Goal: Information Seeking & Learning: Check status

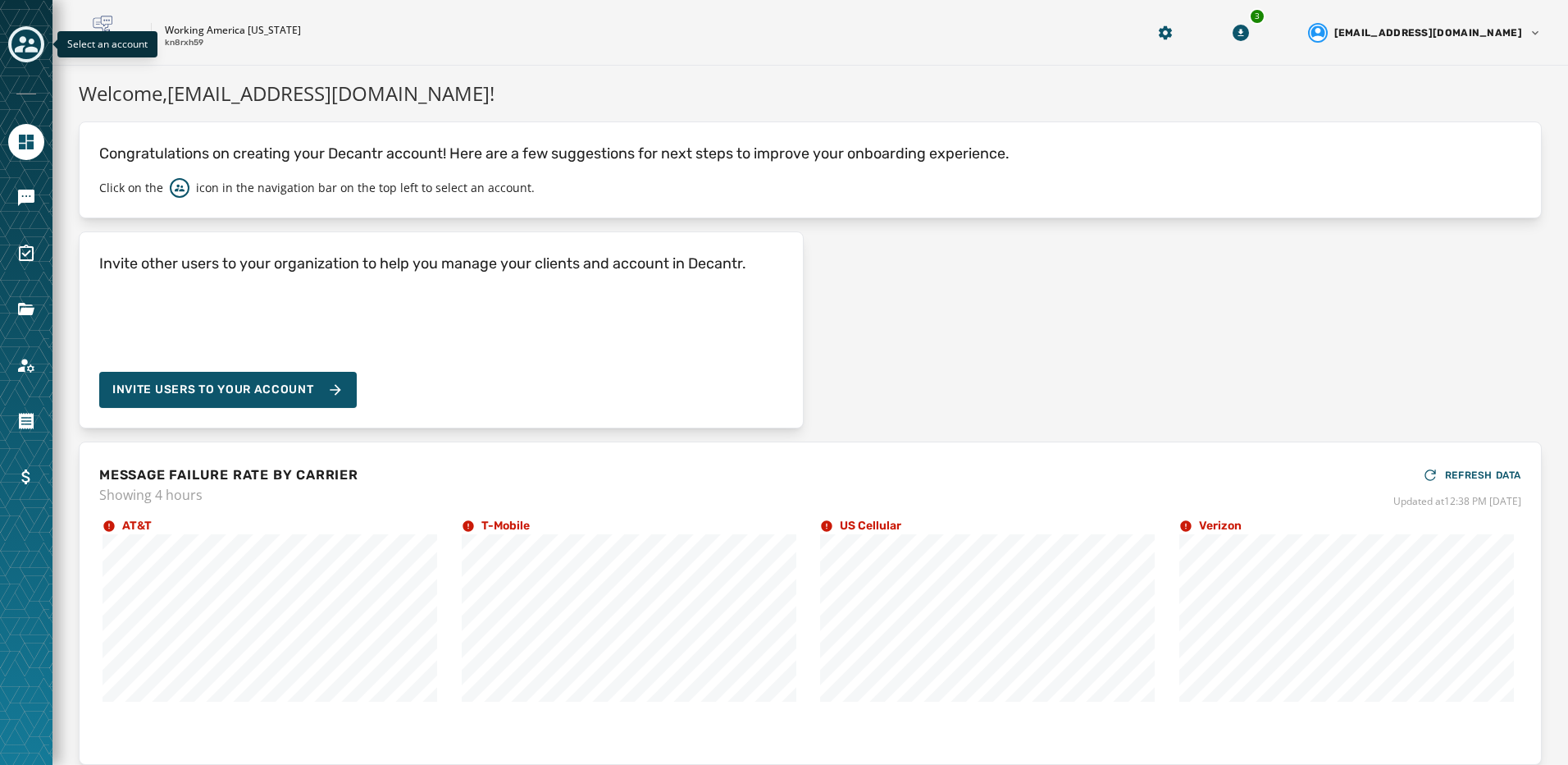
click at [27, 42] on icon "Toggle account select drawer" at bounding box center [26, 44] width 23 height 23
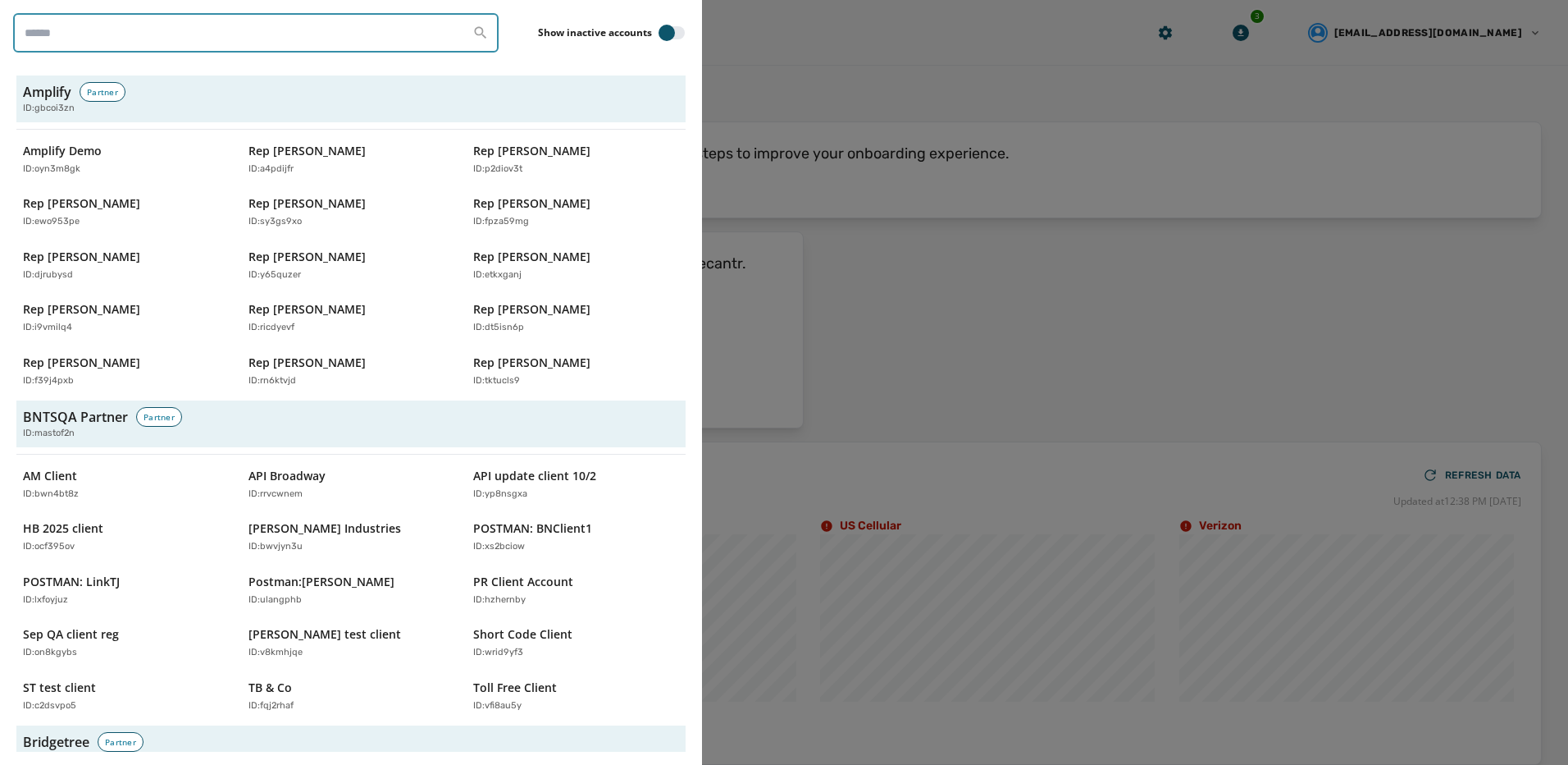
click at [82, 34] on input "search" at bounding box center [256, 33] width 486 height 40
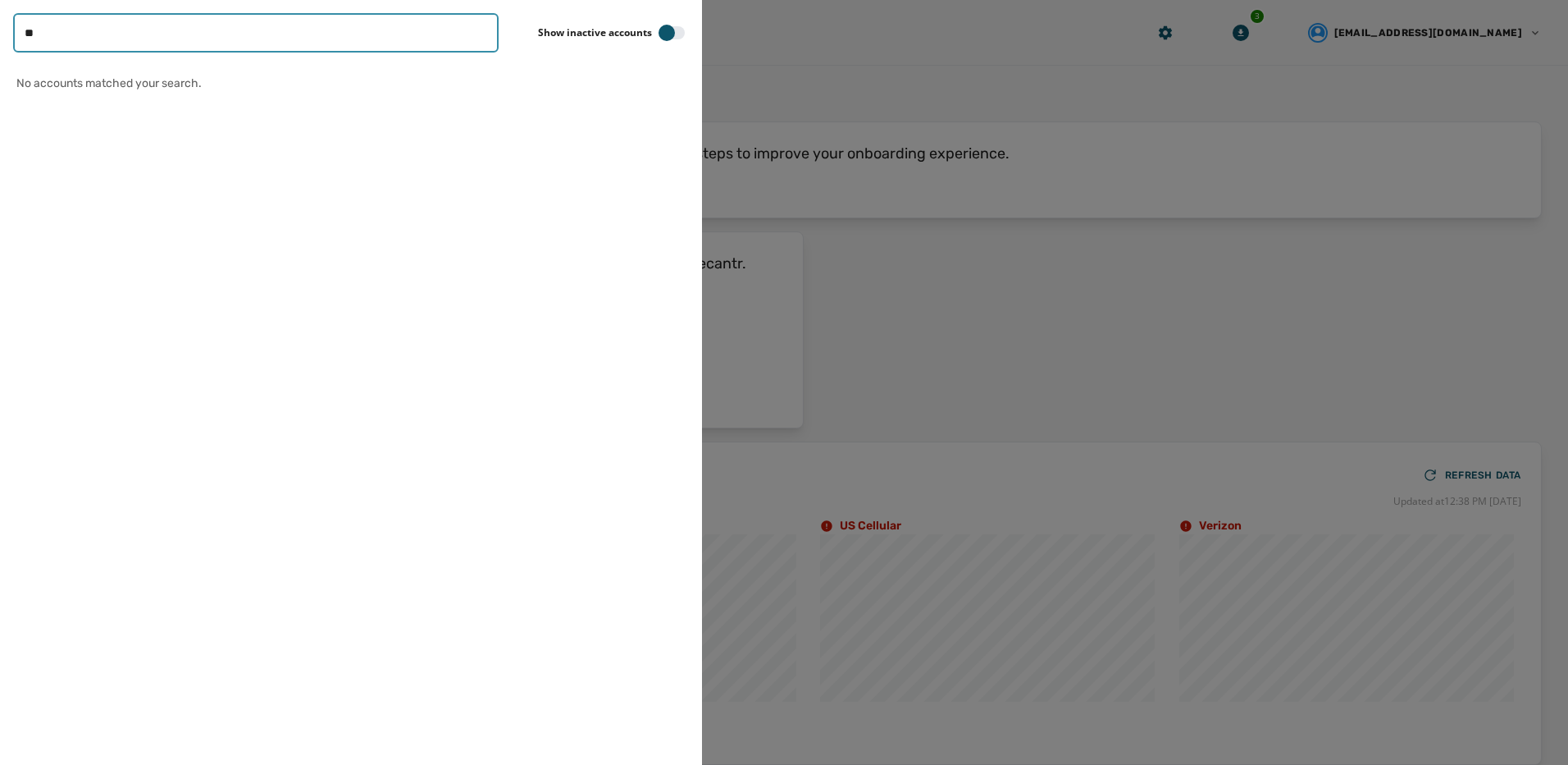
type input "*"
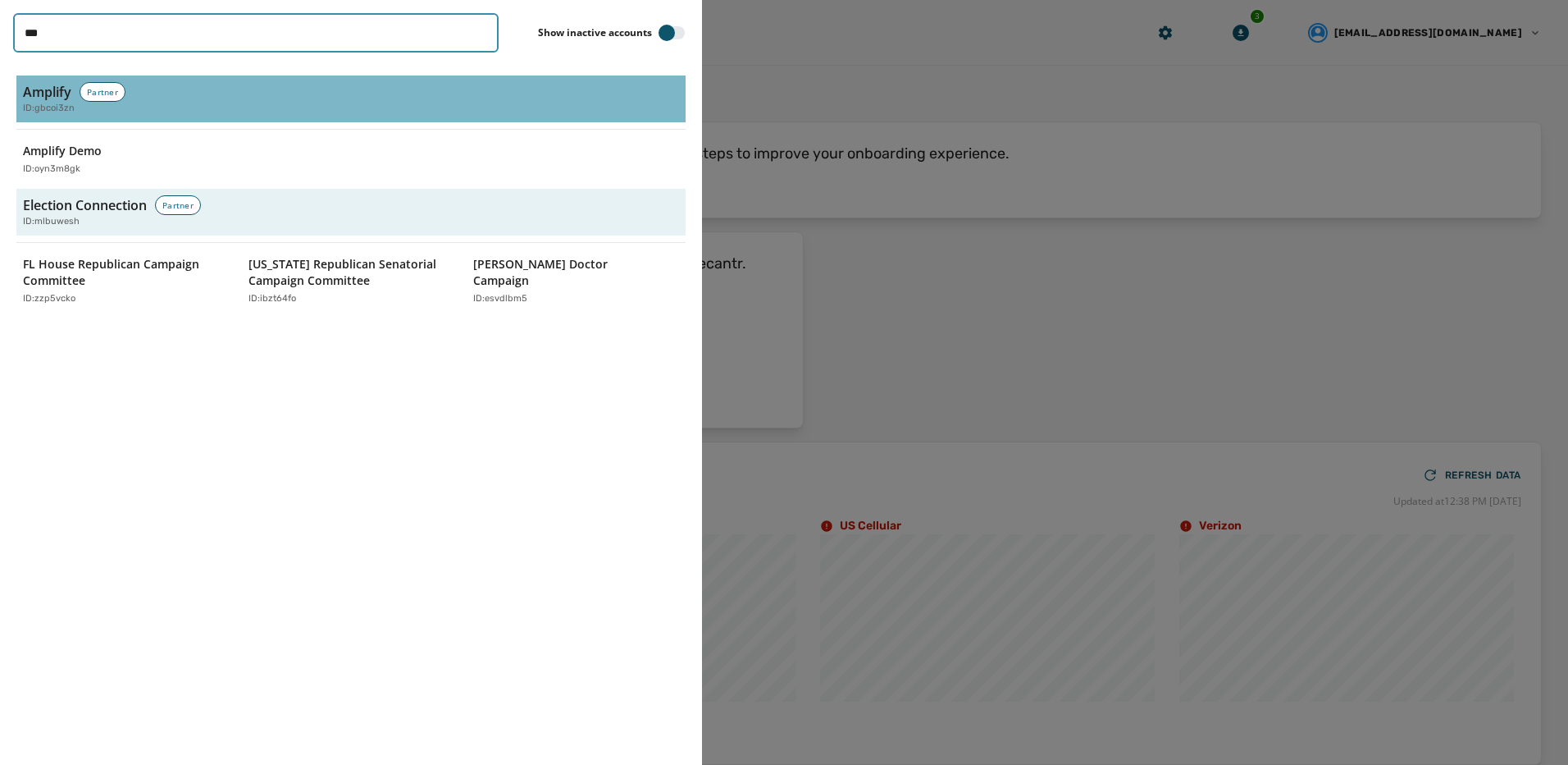
type input "***"
click at [257, 112] on div "ID: gbcoi3zn" at bounding box center [351, 109] width 656 height 14
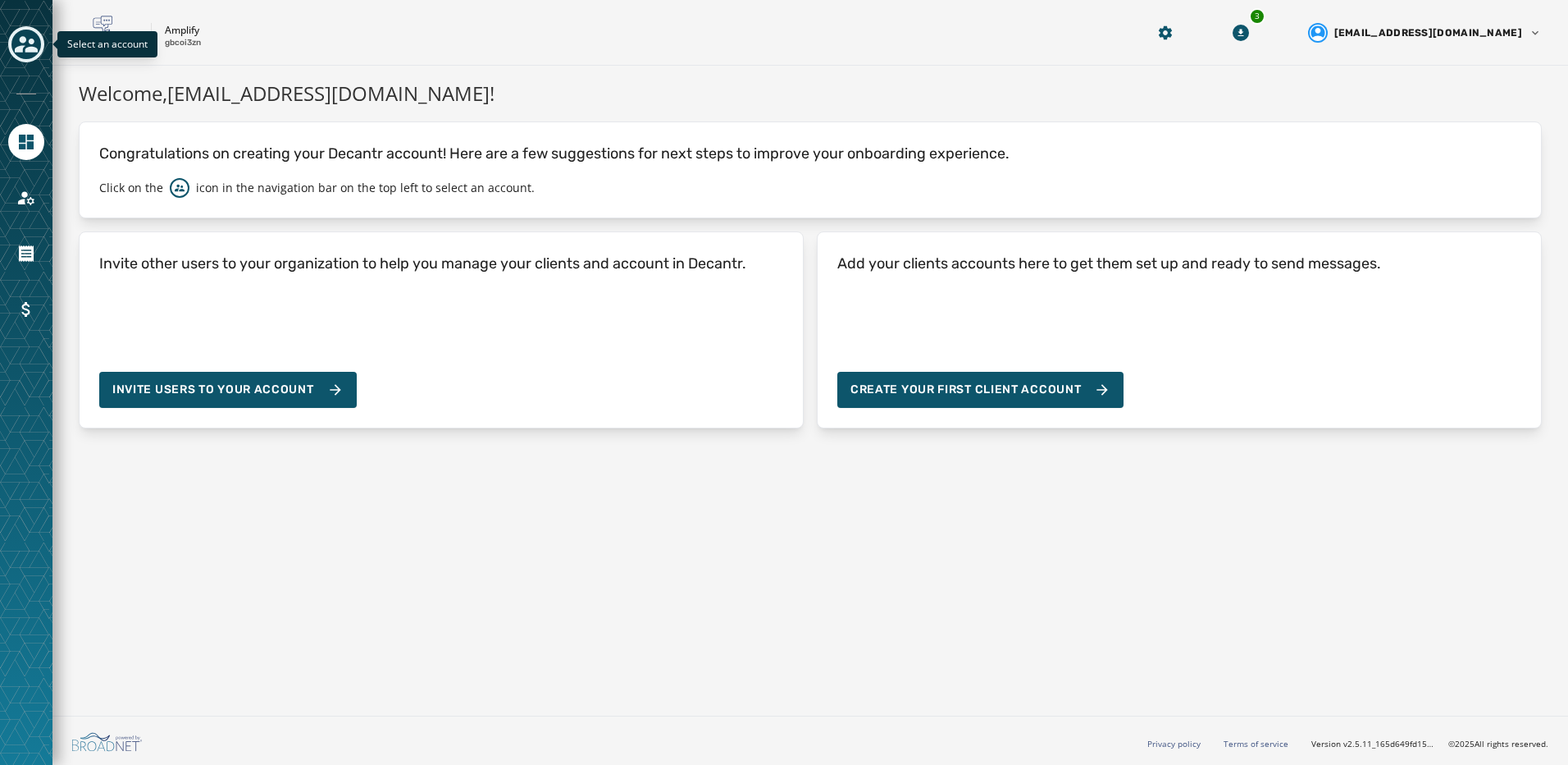
click at [27, 44] on icon "Toggle account select drawer" at bounding box center [26, 44] width 23 height 23
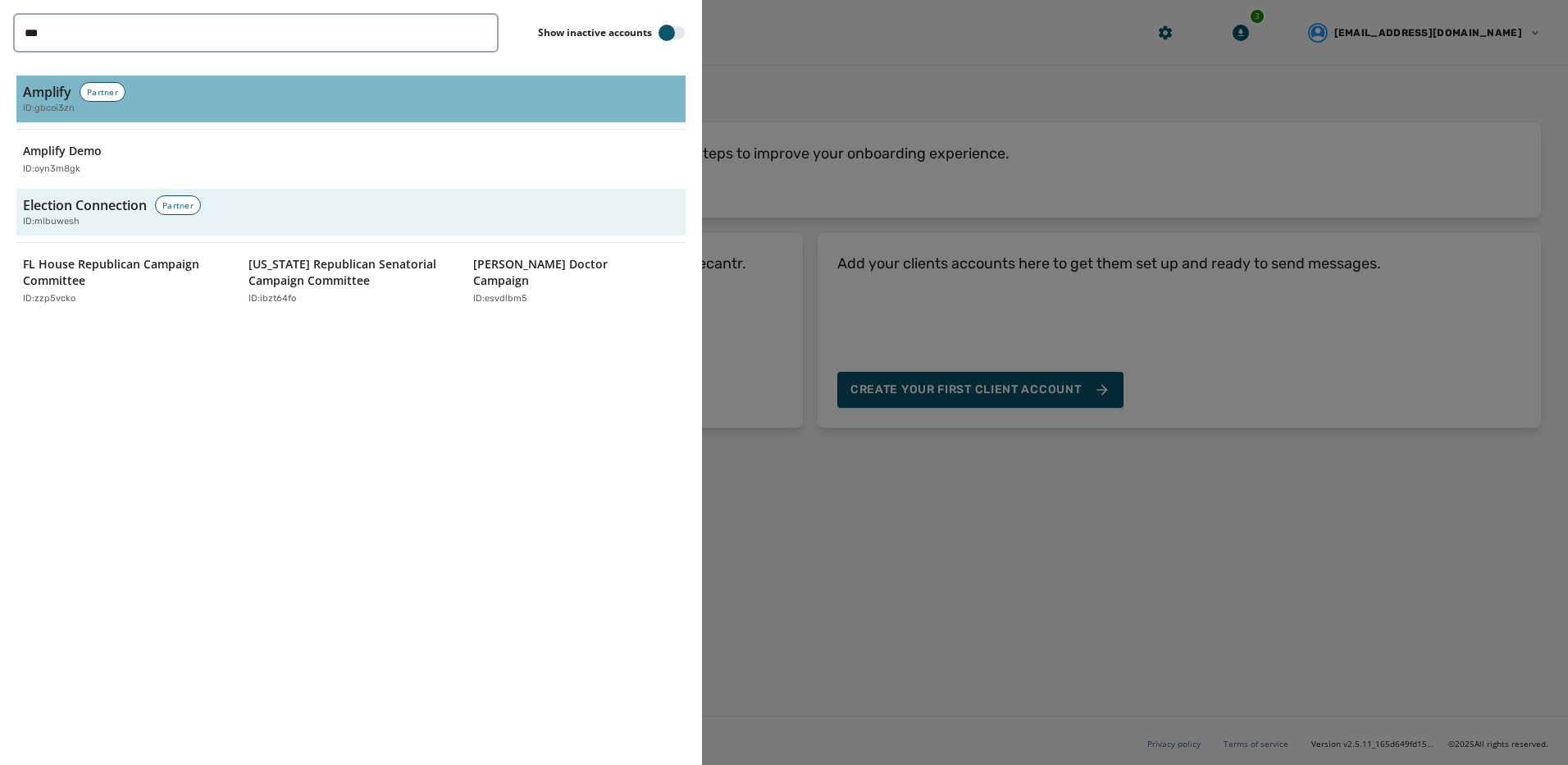
click at [156, 101] on div "Amplify Partner ID: gbcoi3zn" at bounding box center [351, 99] width 656 height 34
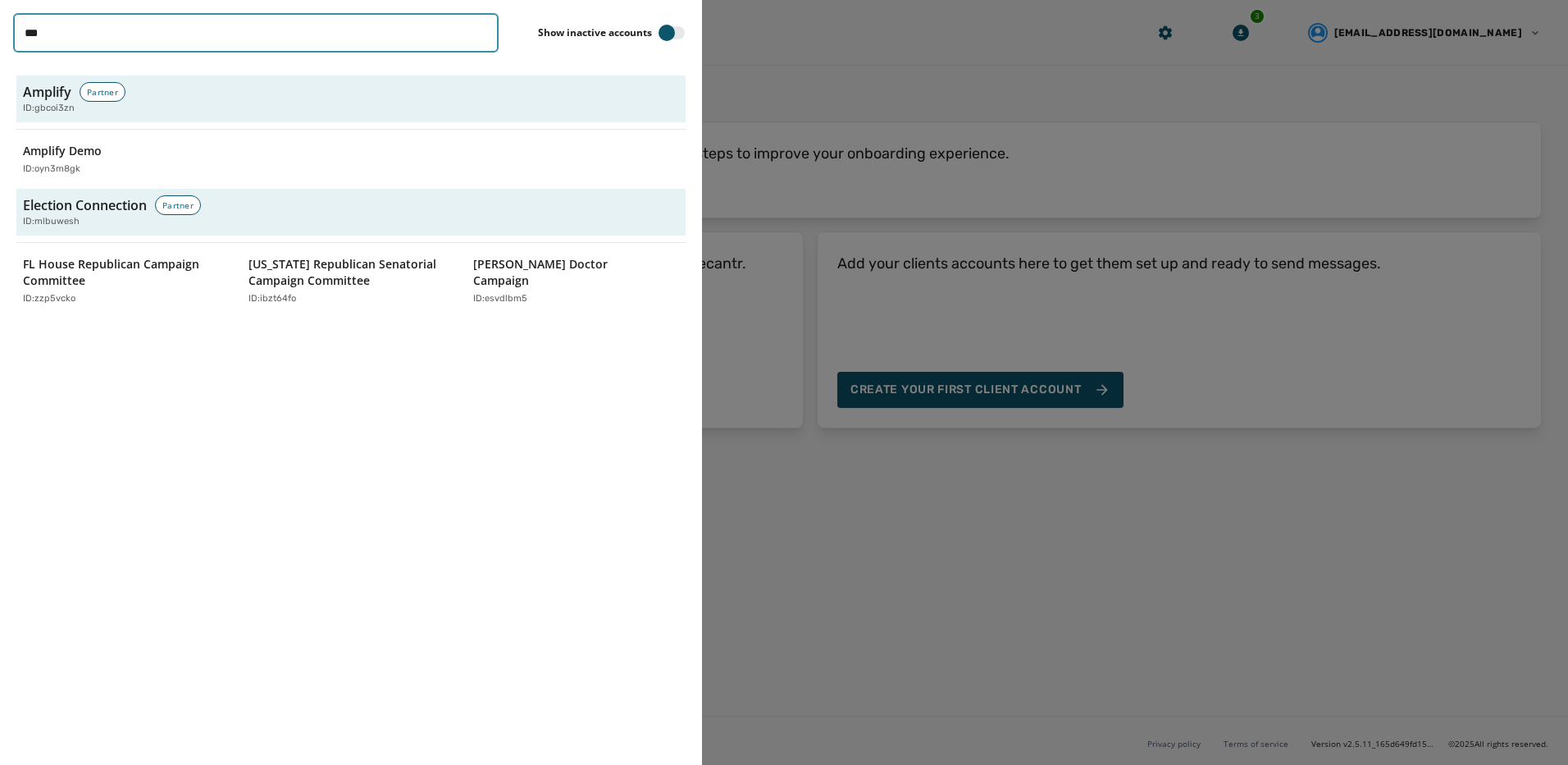
click at [202, 30] on input "***" at bounding box center [256, 33] width 486 height 40
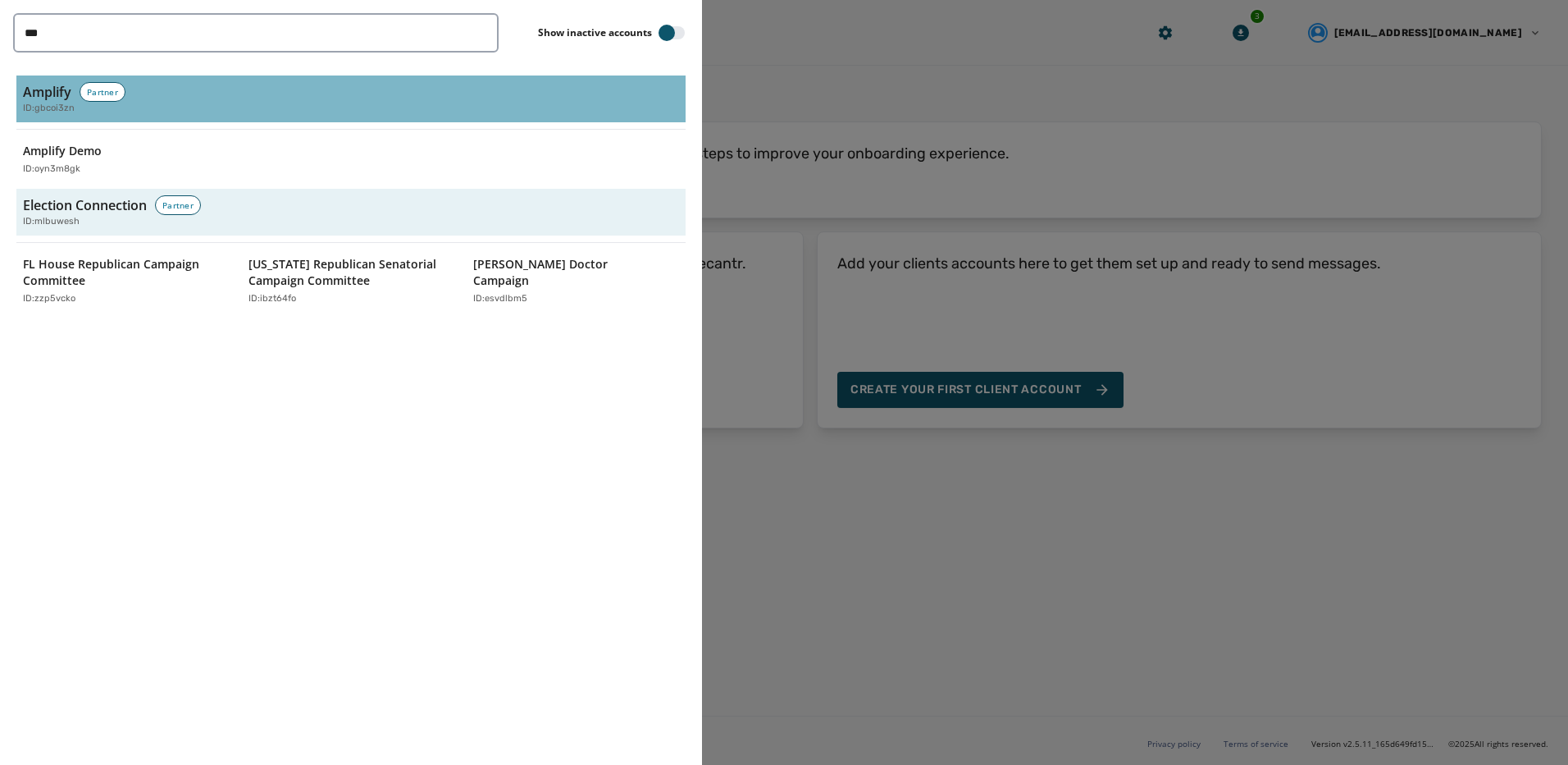
click at [173, 101] on div "Amplify Partner ID: gbcoi3zn" at bounding box center [351, 99] width 656 height 34
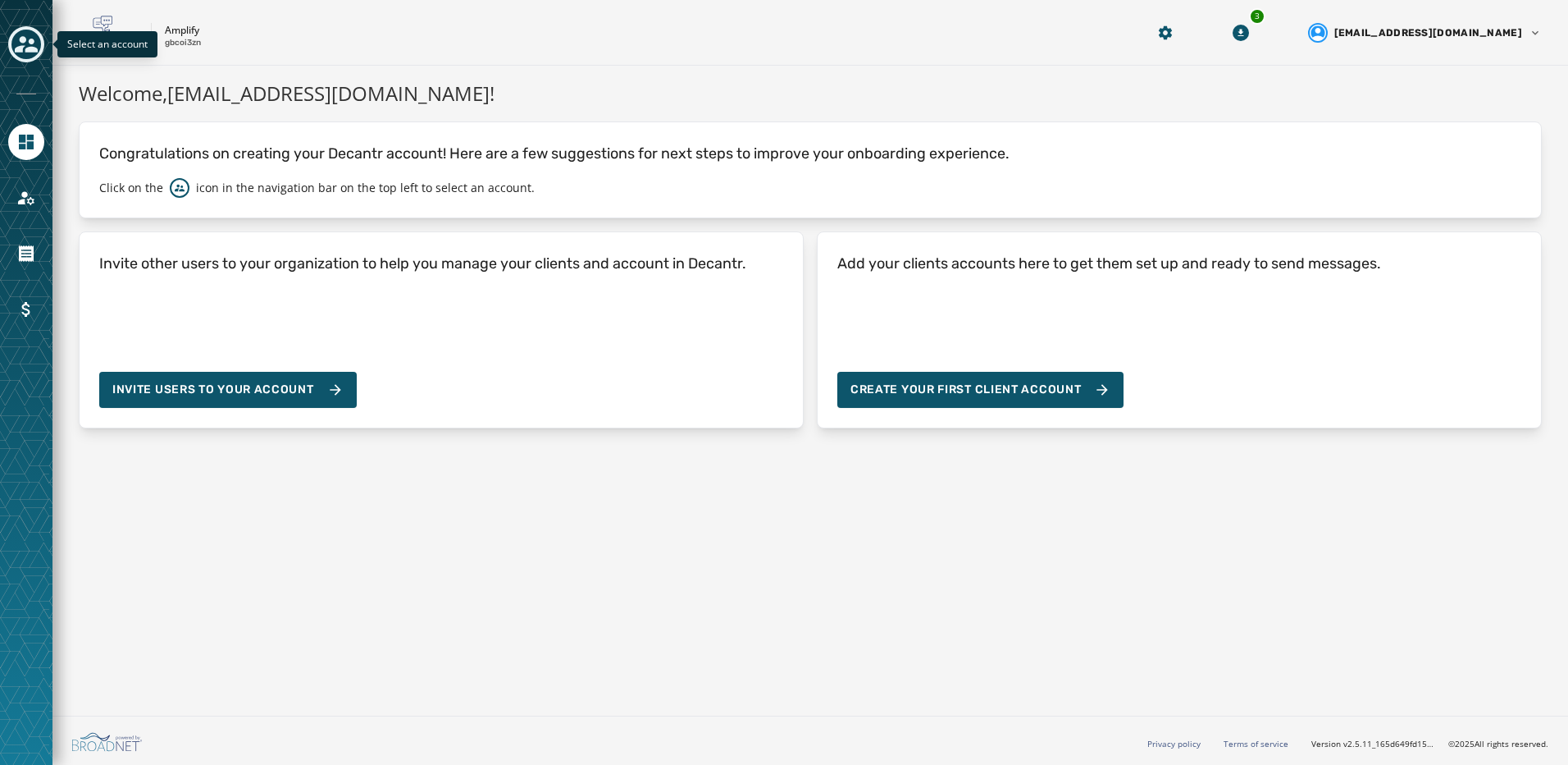
click at [44, 40] on button "Toggle account select drawer" at bounding box center [26, 44] width 36 height 36
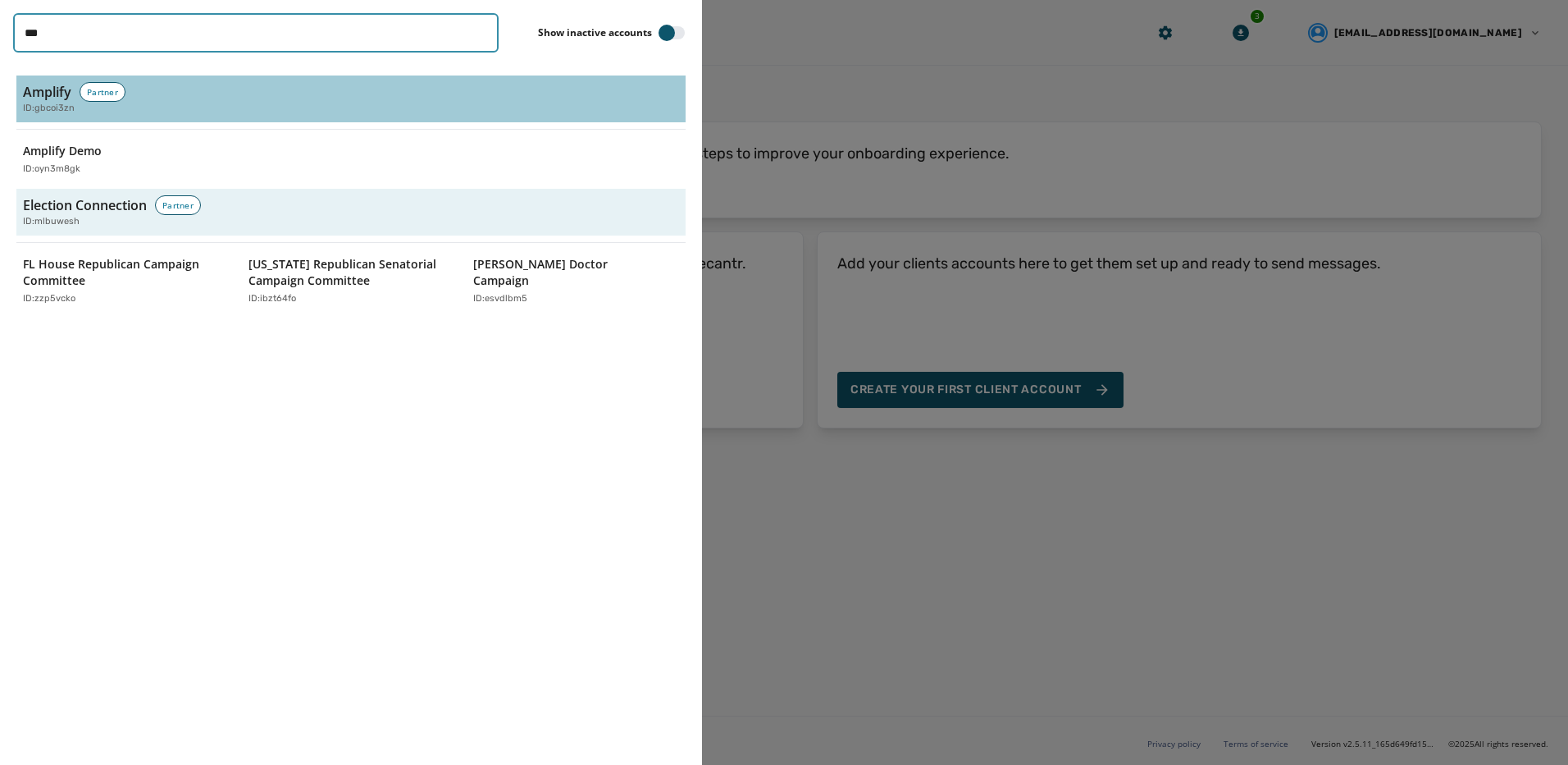
click at [486, 33] on input "***" at bounding box center [256, 33] width 486 height 40
click at [482, 33] on input "***" at bounding box center [256, 33] width 486 height 40
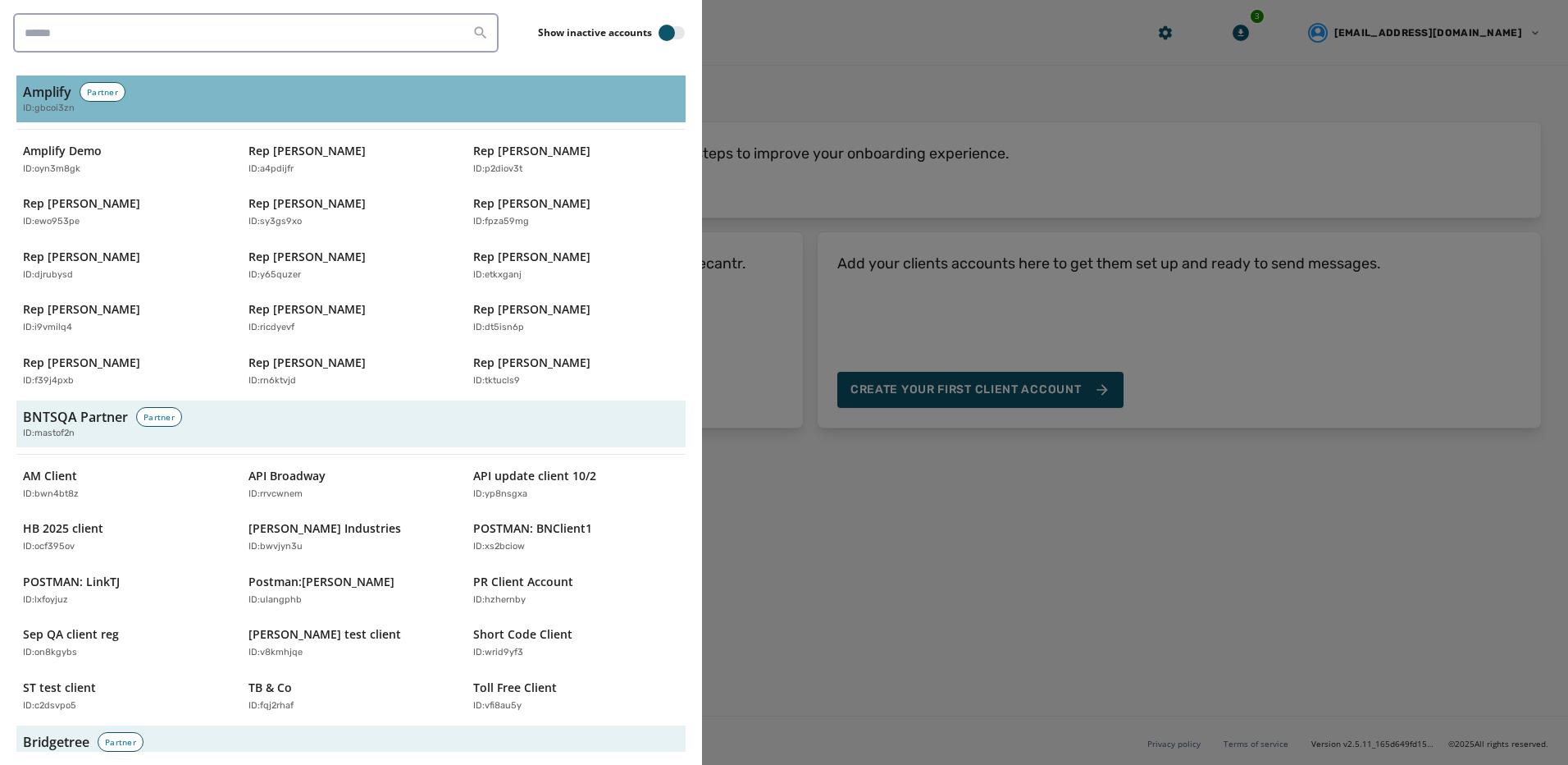
click at [89, 90] on div "Partner" at bounding box center [102, 91] width 46 height 19
click at [102, 97] on div "Partner" at bounding box center [102, 91] width 46 height 19
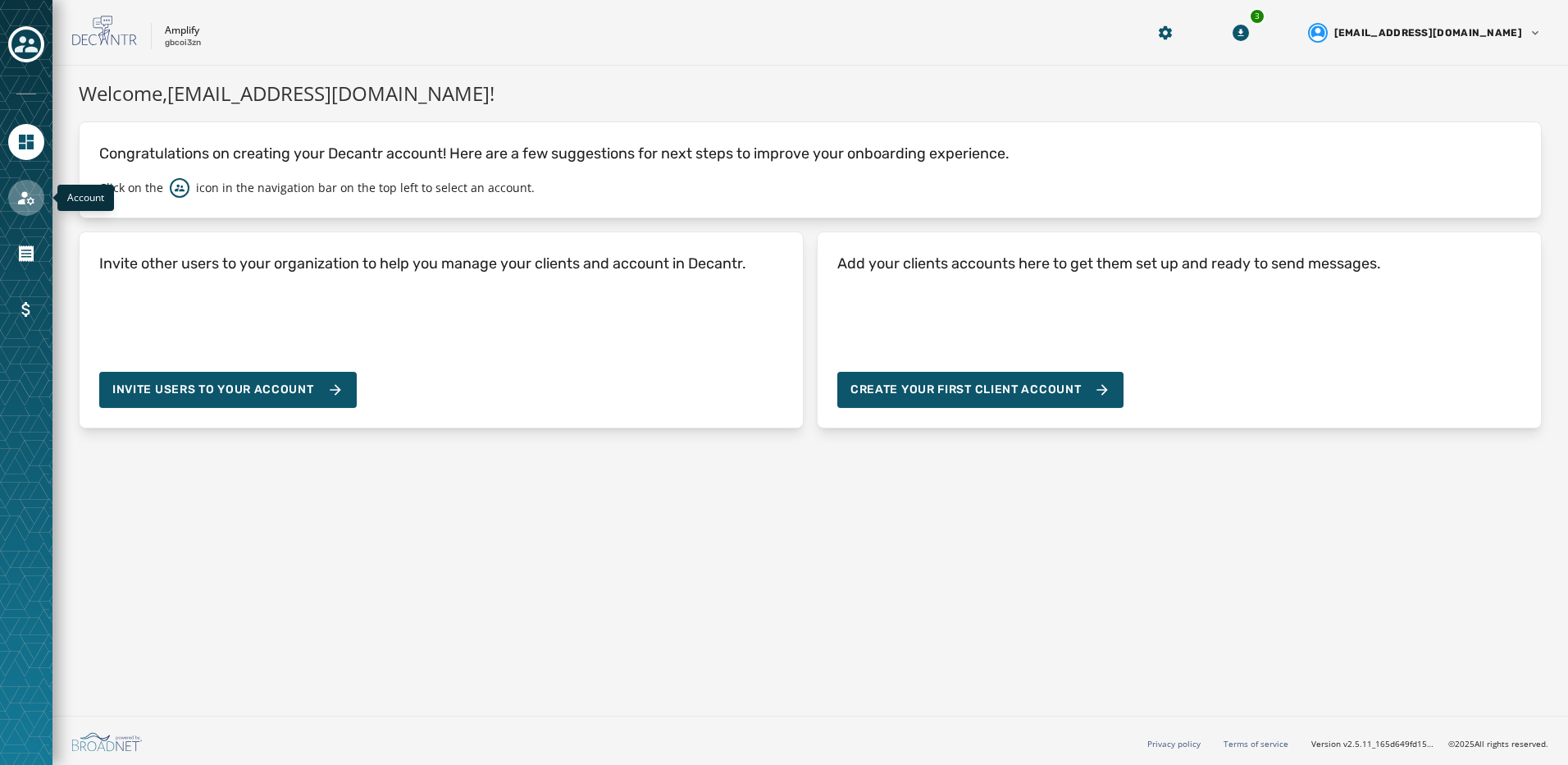
click at [30, 193] on icon "Navigate to Account" at bounding box center [25, 197] width 19 height 19
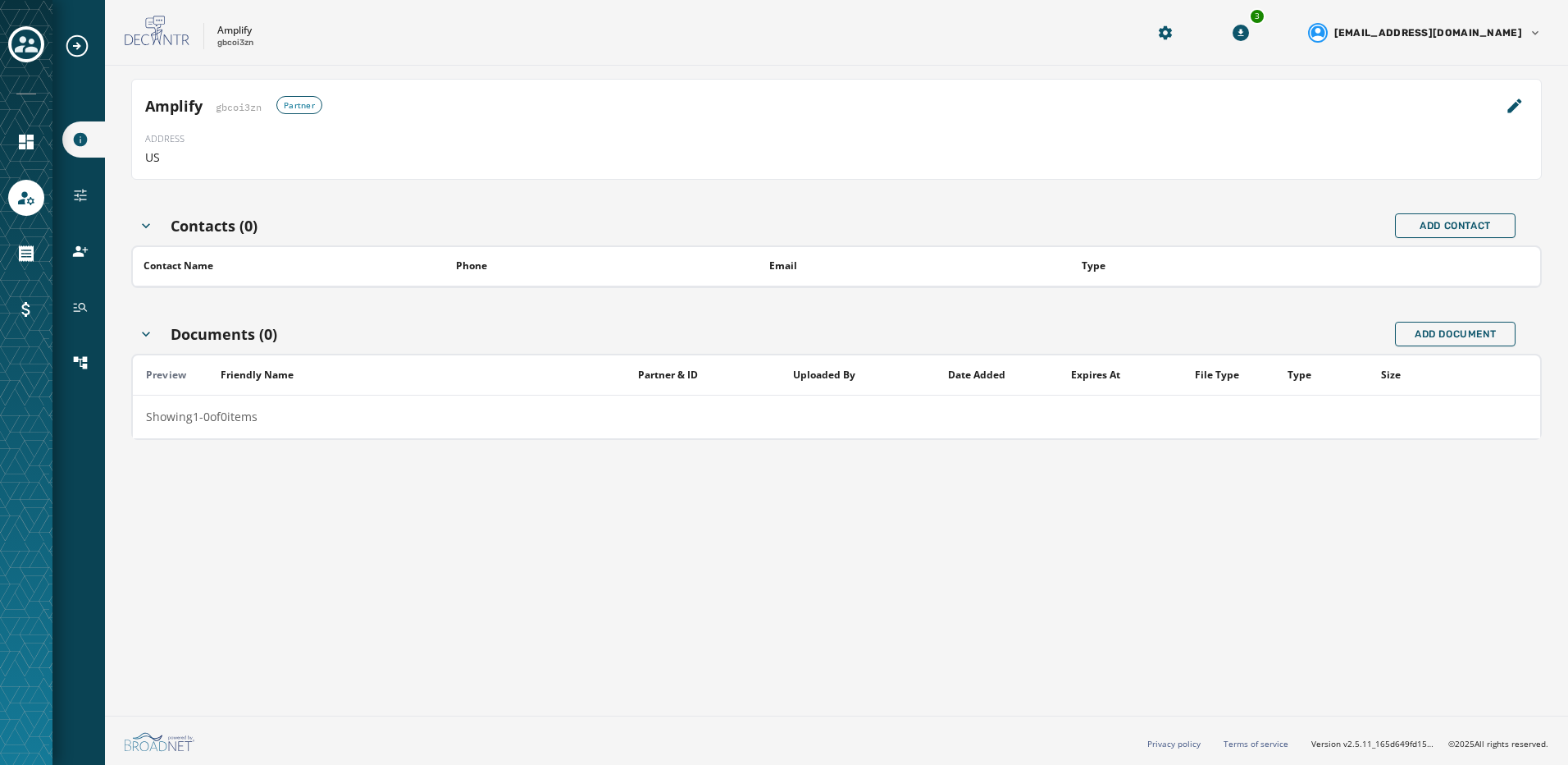
click at [218, 226] on h4 "Contacts (0)" at bounding box center [213, 225] width 87 height 23
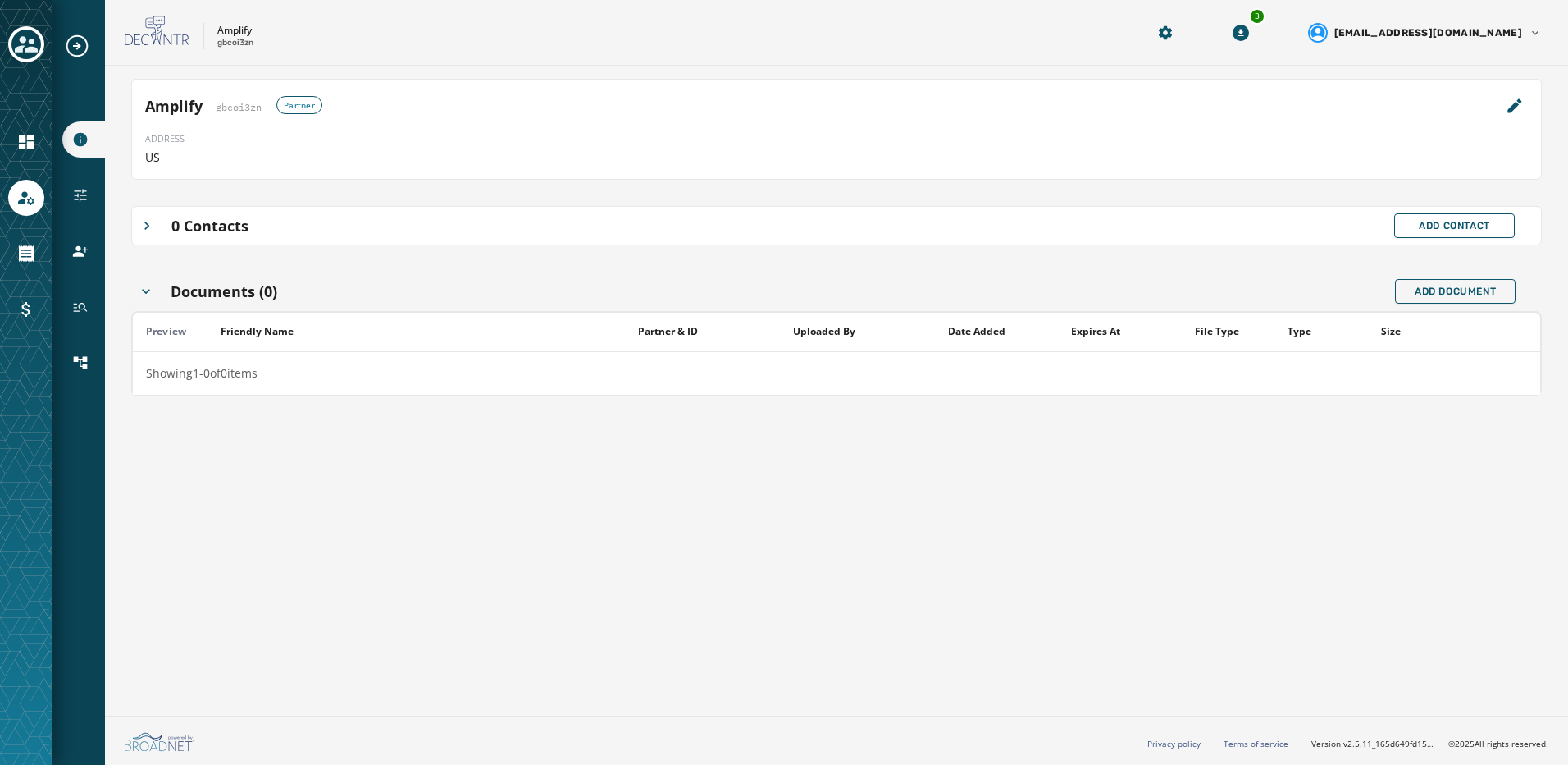
click at [218, 226] on h4 "0 Contacts" at bounding box center [209, 225] width 77 height 23
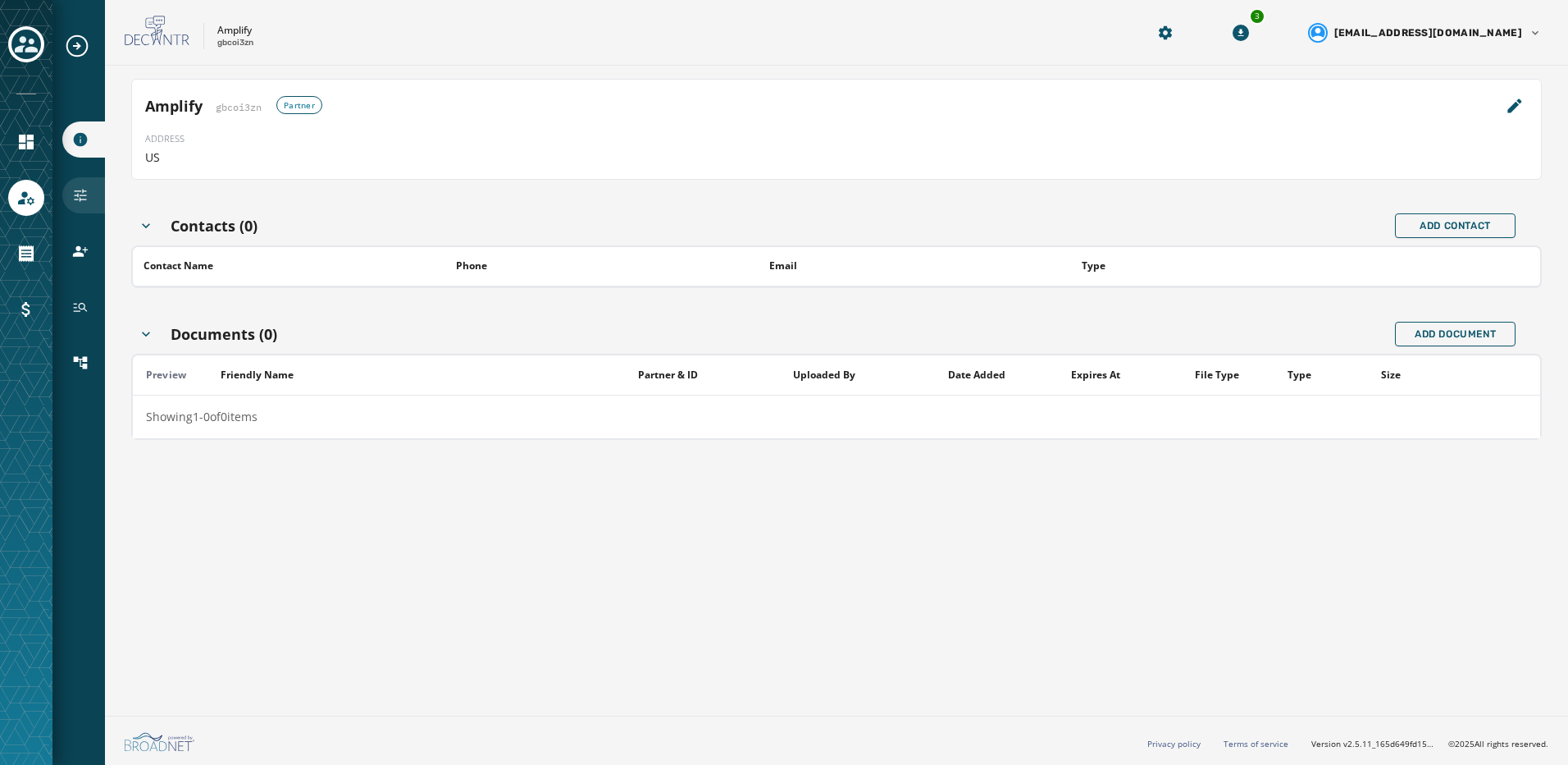
click at [83, 203] on div "Configuration" at bounding box center [83, 195] width 43 height 36
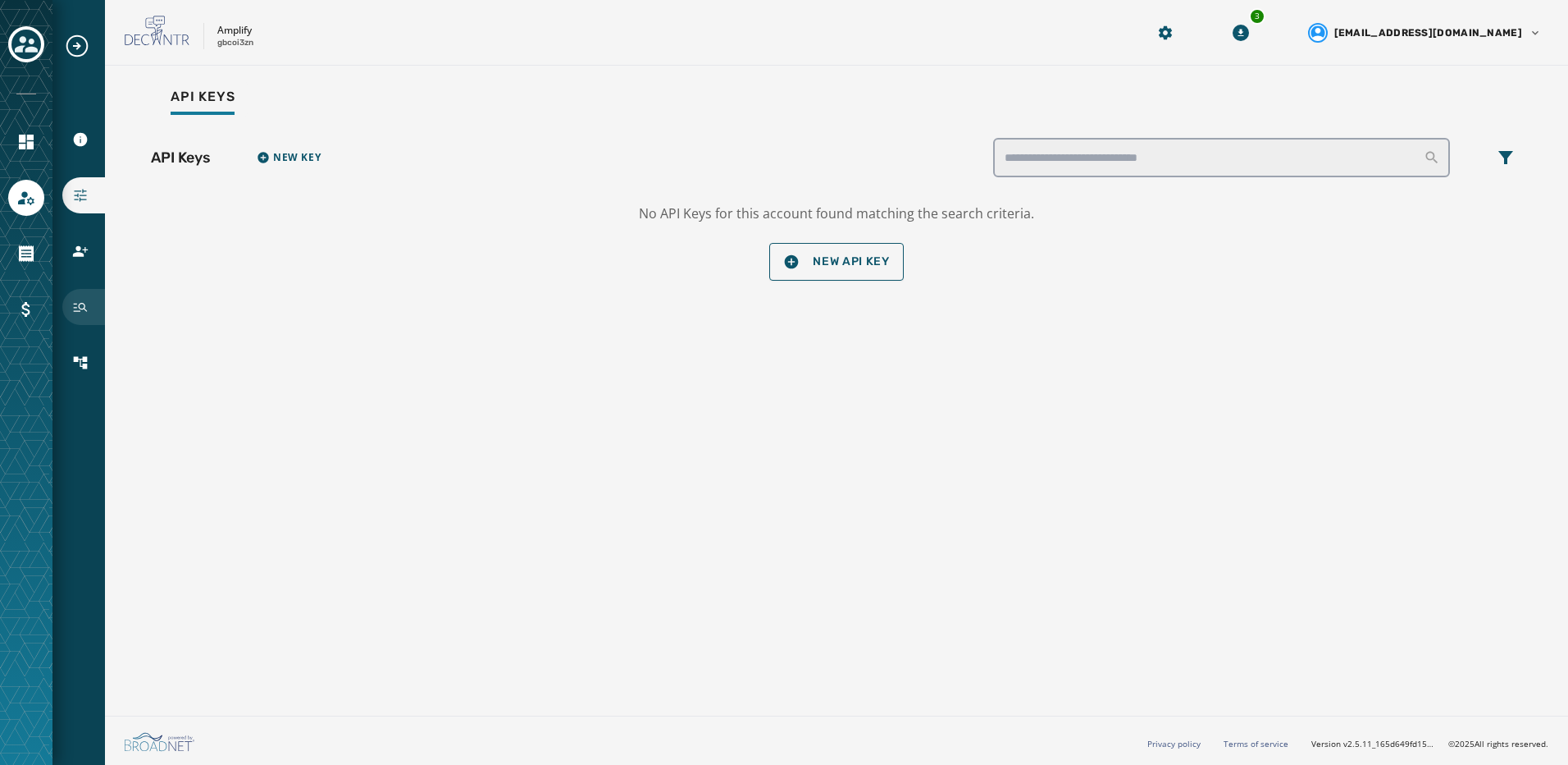
click at [76, 319] on div "History" at bounding box center [83, 306] width 43 height 36
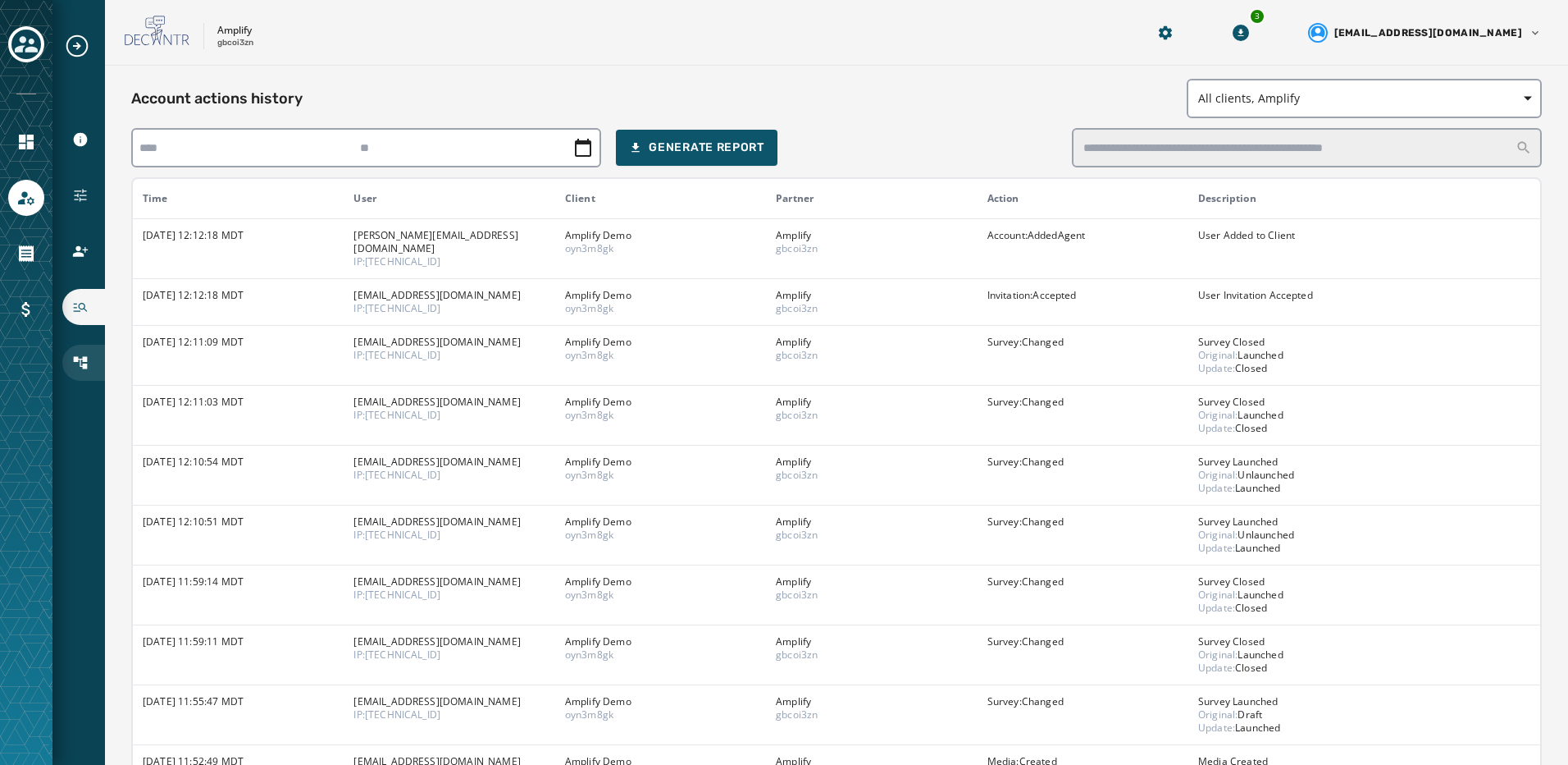
click at [87, 358] on icon "Navigate to Clients" at bounding box center [81, 363] width 14 height 13
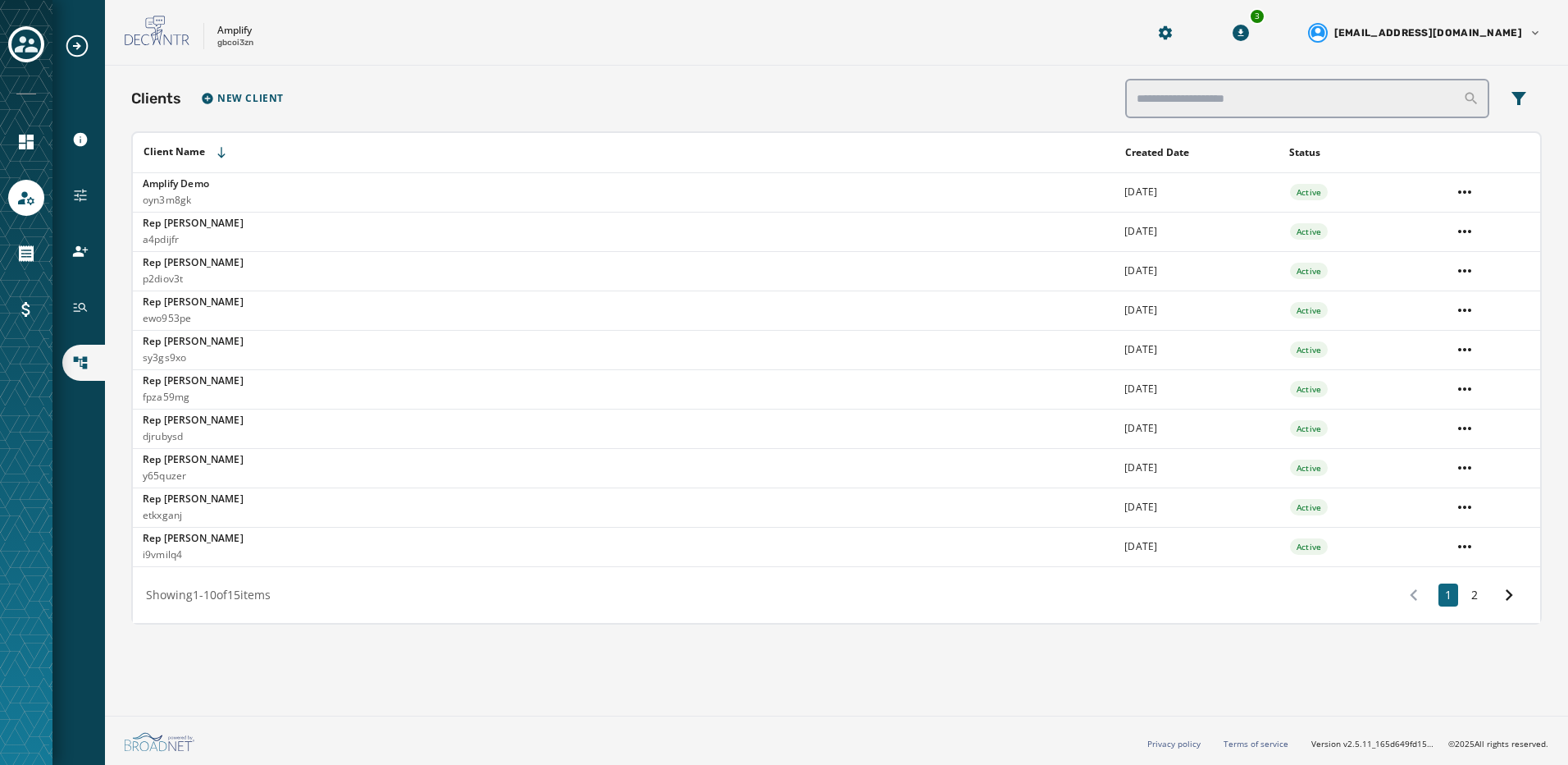
click at [76, 47] on icon "Expand sub nav menu" at bounding box center [77, 46] width 26 height 26
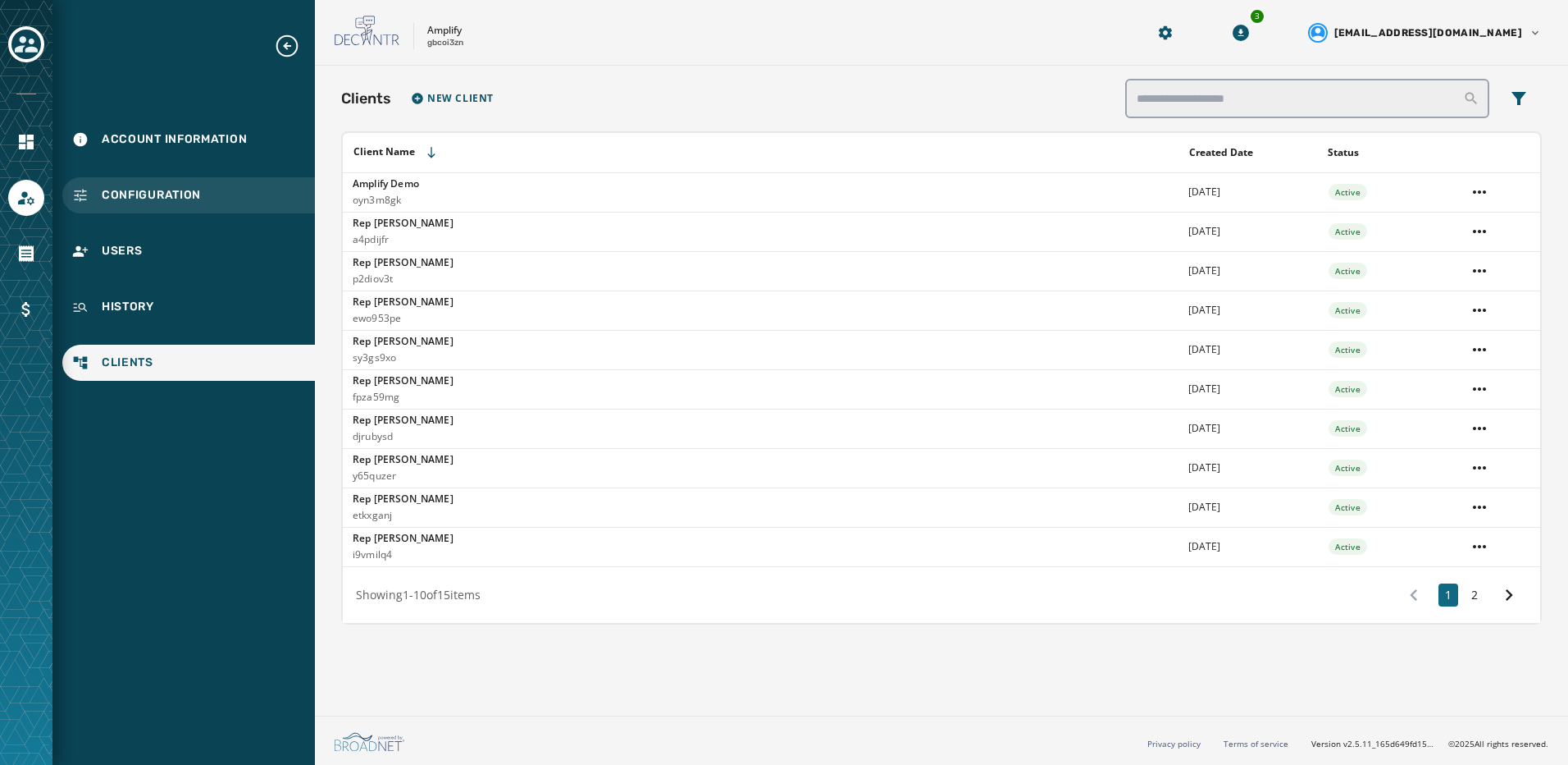
click at [155, 199] on span "Configuration" at bounding box center [152, 195] width 99 height 16
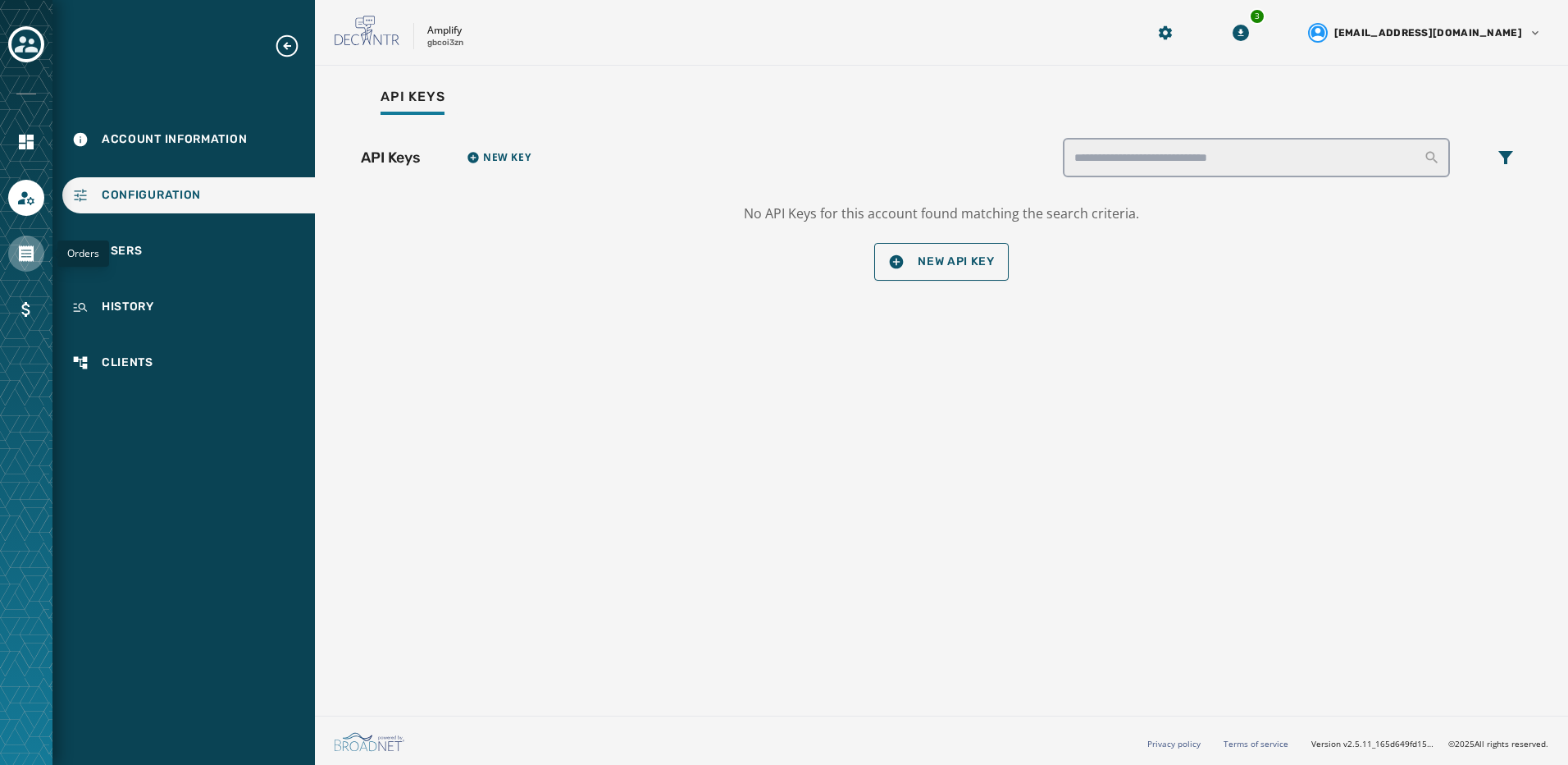
click at [32, 256] on icon "Navigate to Orders" at bounding box center [26, 253] width 15 height 16
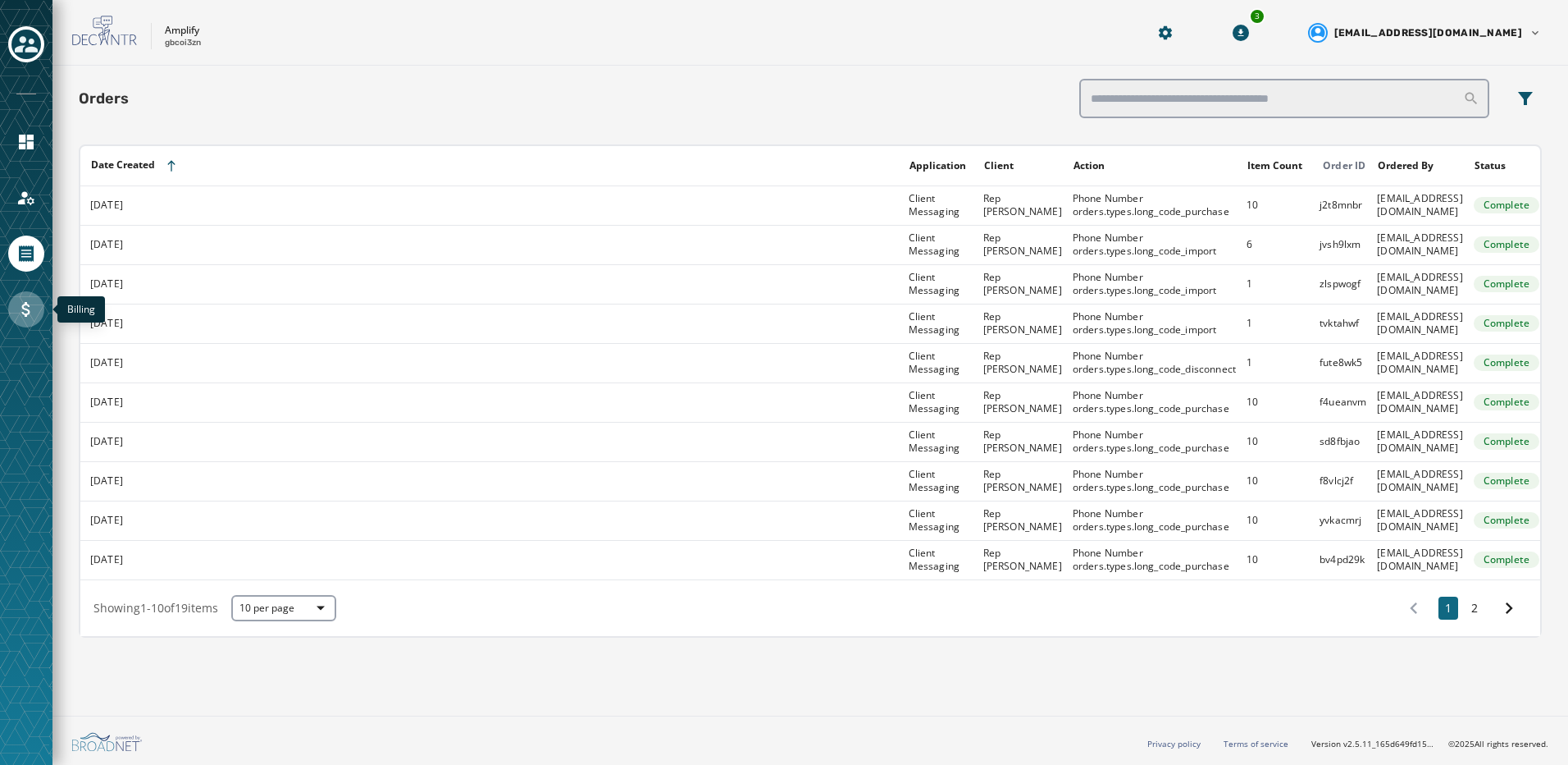
click at [19, 304] on icon "Navigate to Billing" at bounding box center [25, 309] width 19 height 19
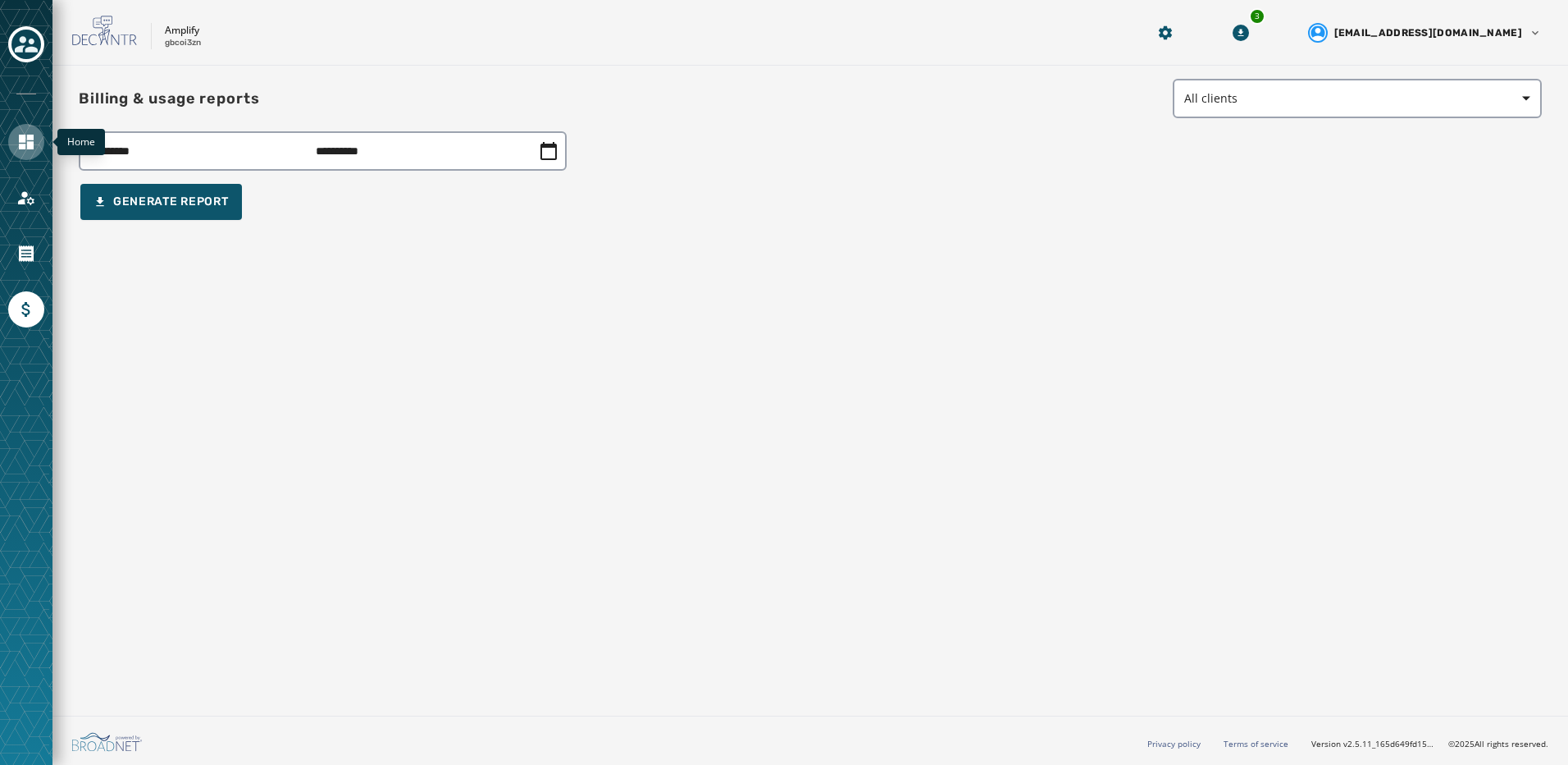
click at [19, 154] on link "Navigate to Home" at bounding box center [26, 142] width 36 height 36
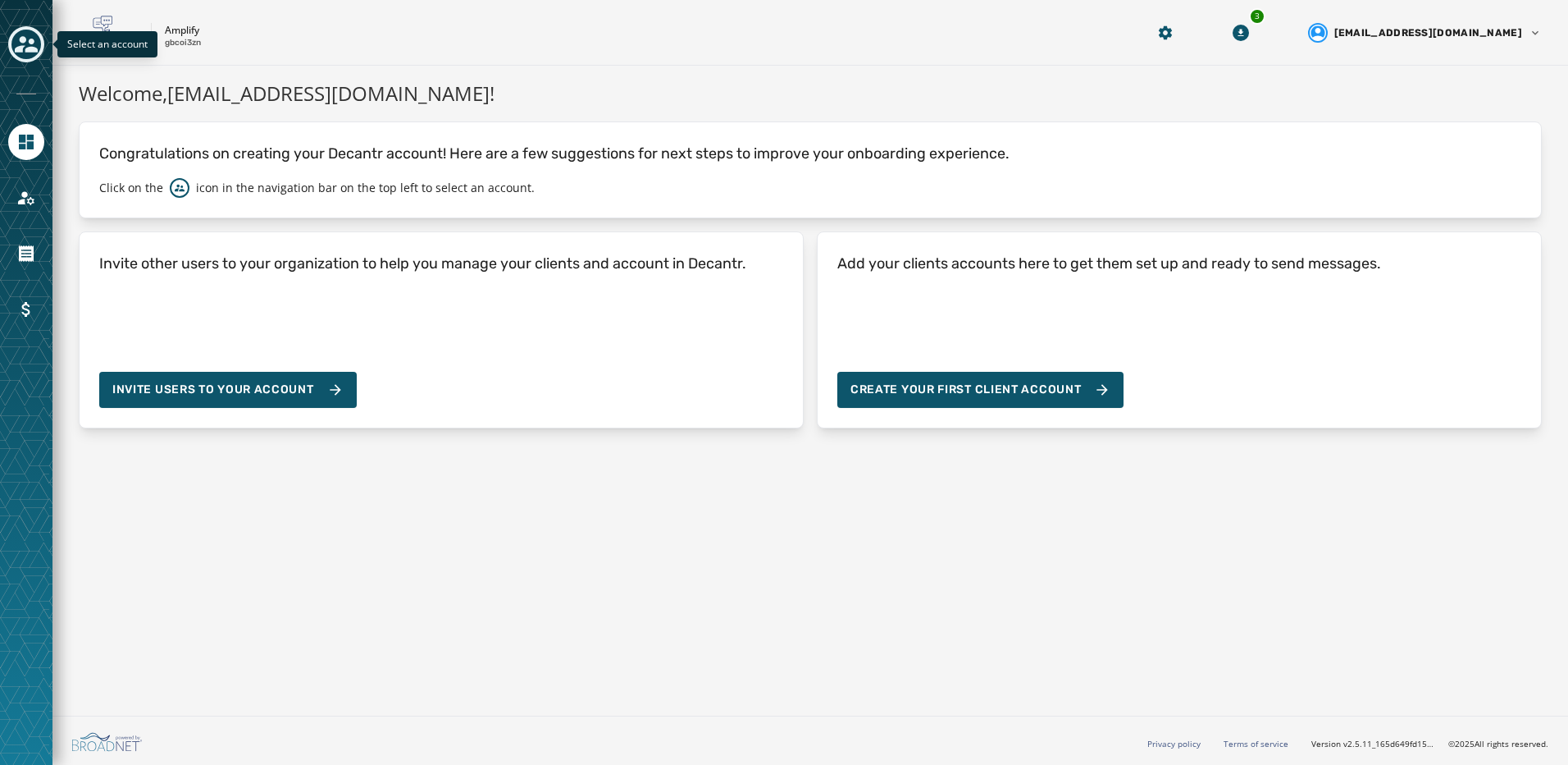
click at [43, 47] on button "Toggle account select drawer" at bounding box center [26, 44] width 36 height 36
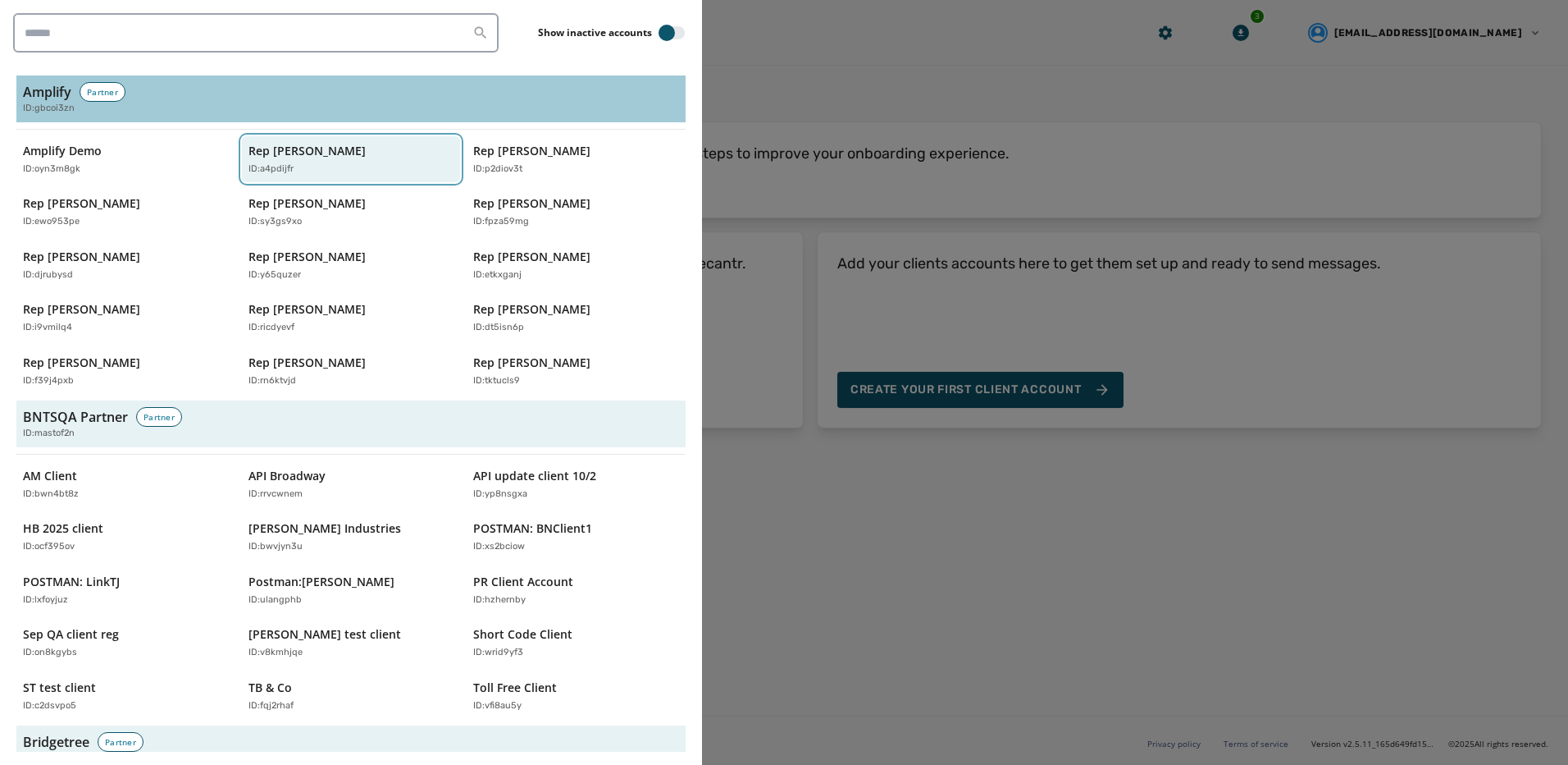
click at [277, 163] on p "ID: a4pdijfr" at bounding box center [271, 170] width 46 height 14
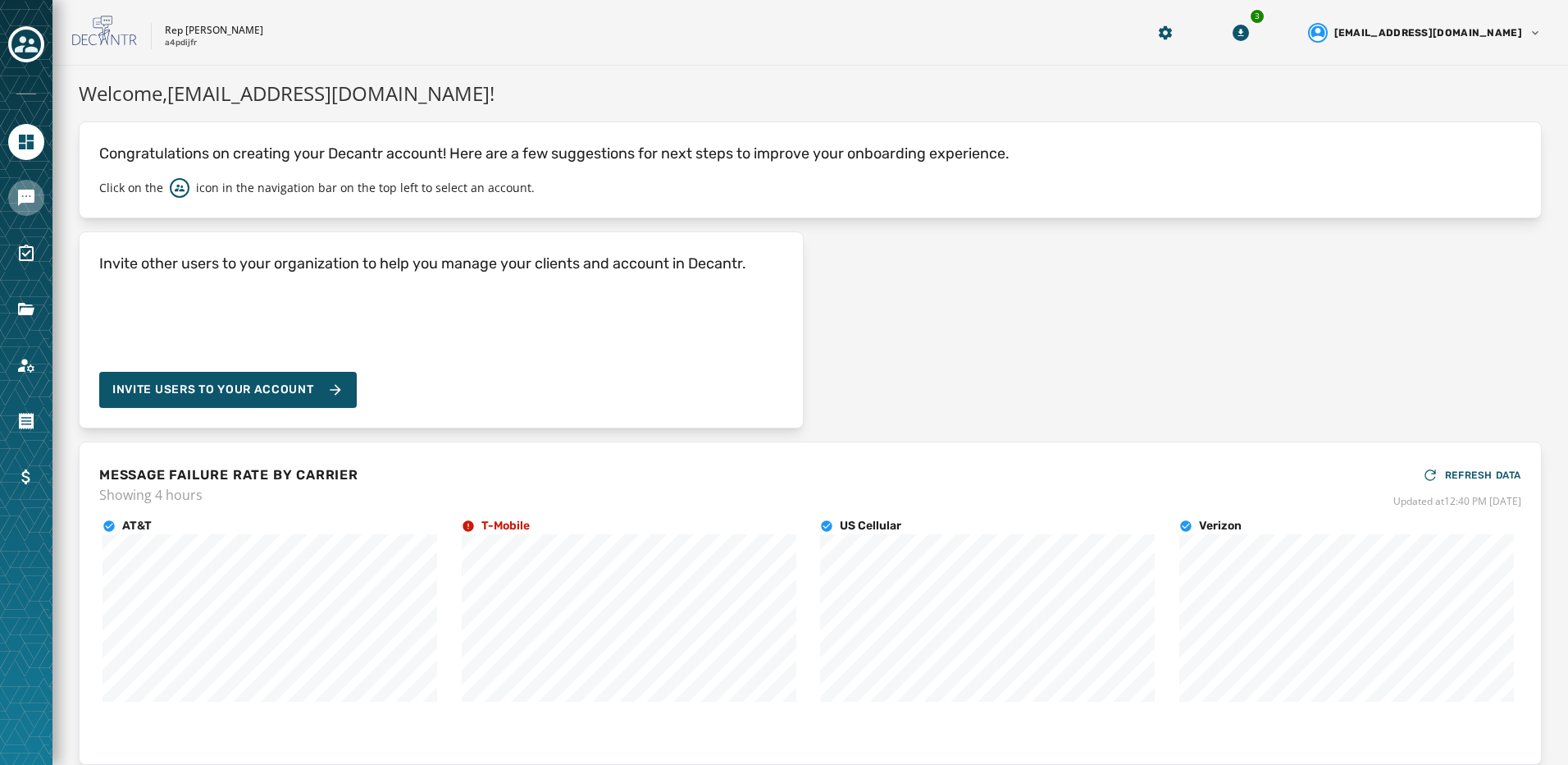
click at [32, 182] on link "Navigate to Messaging" at bounding box center [26, 197] width 36 height 36
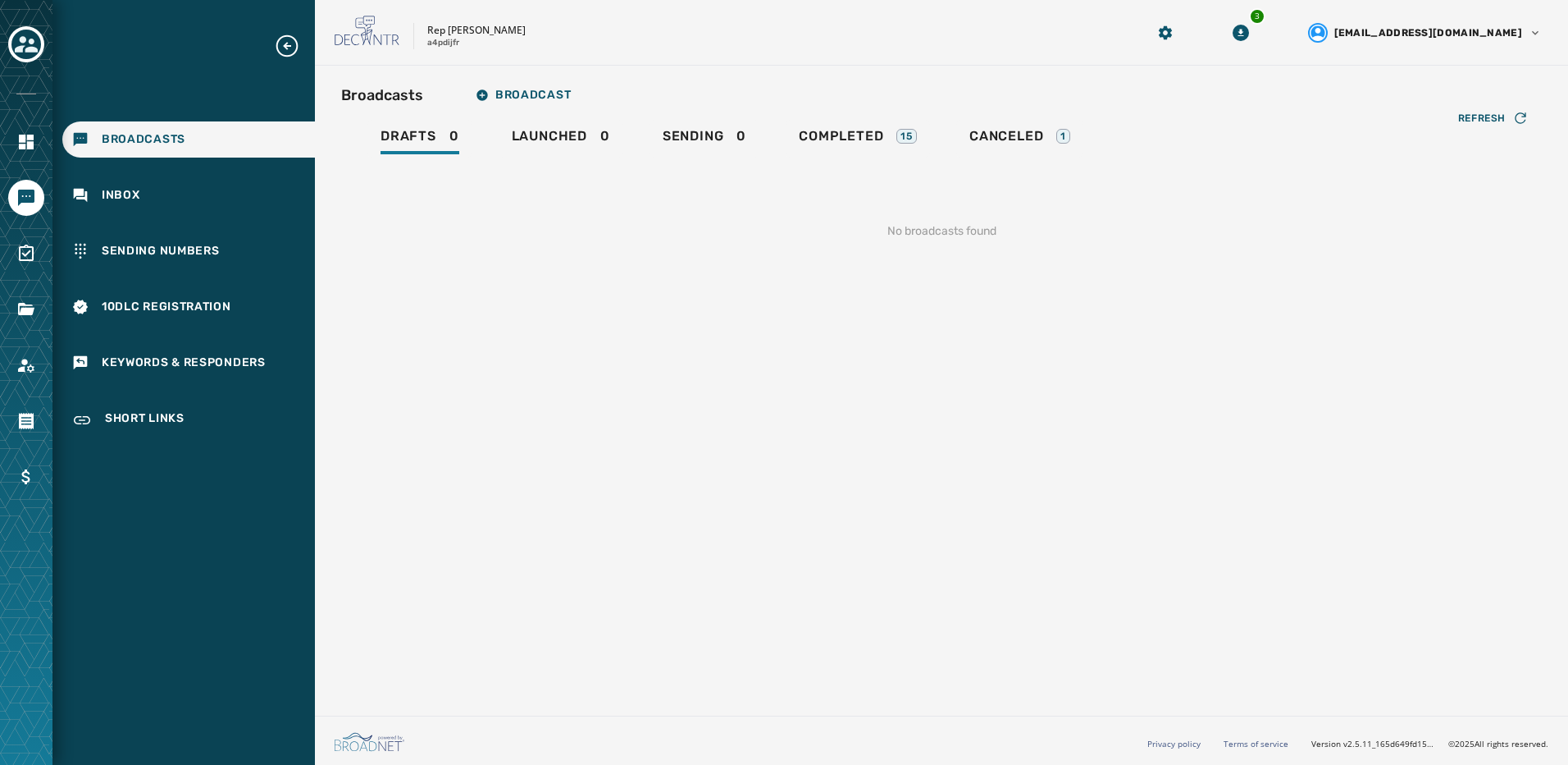
click at [27, 331] on div at bounding box center [26, 382] width 52 height 765
click at [28, 315] on icon "Navigate to Files" at bounding box center [25, 309] width 16 height 13
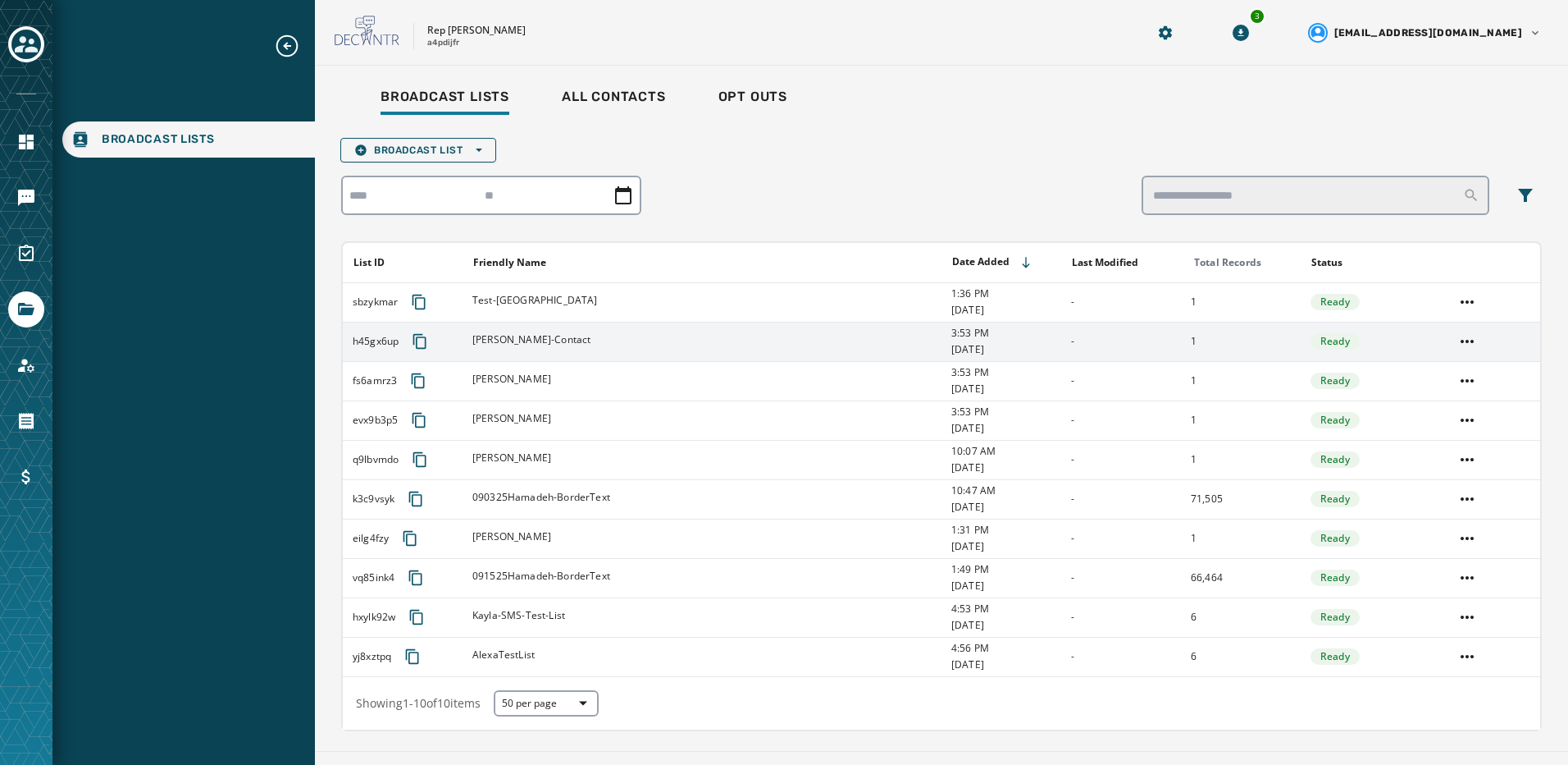
click at [679, 339] on div "[PERSON_NAME]-Contact" at bounding box center [706, 341] width 469 height 16
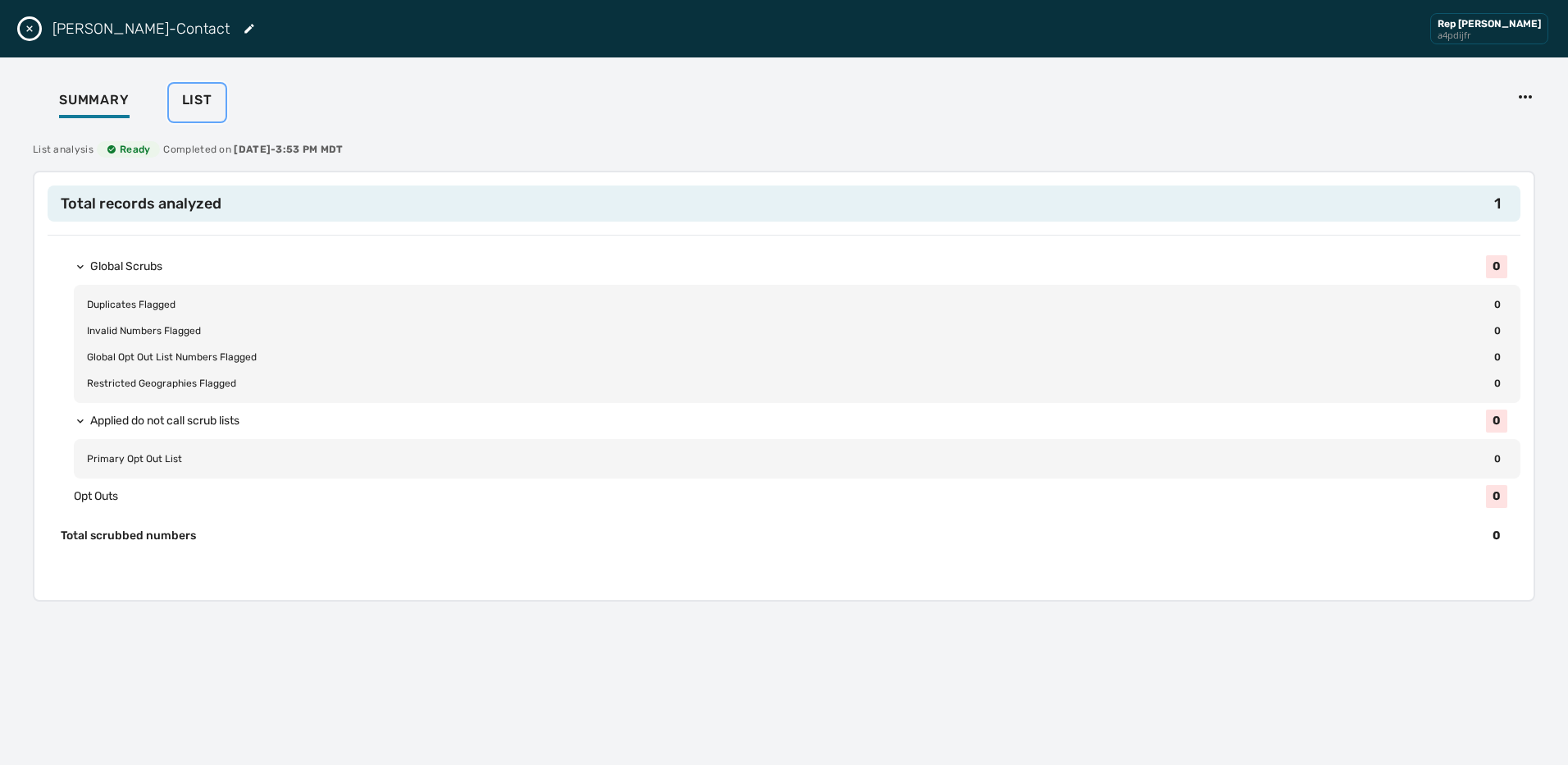
click at [180, 106] on button "List" at bounding box center [196, 102] width 56 height 38
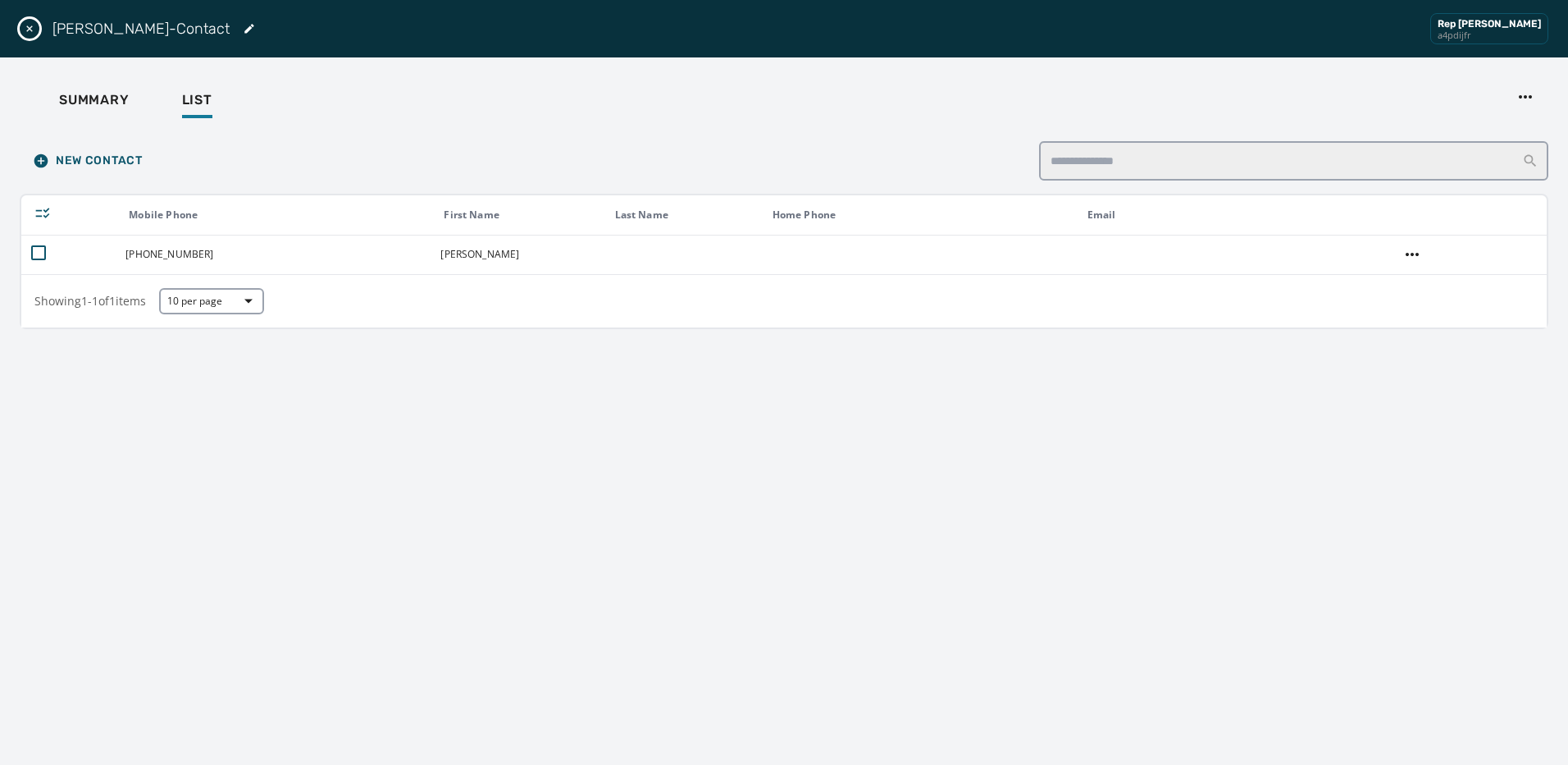
click at [33, 34] on icon "Close drawer" at bounding box center [30, 29] width 13 height 13
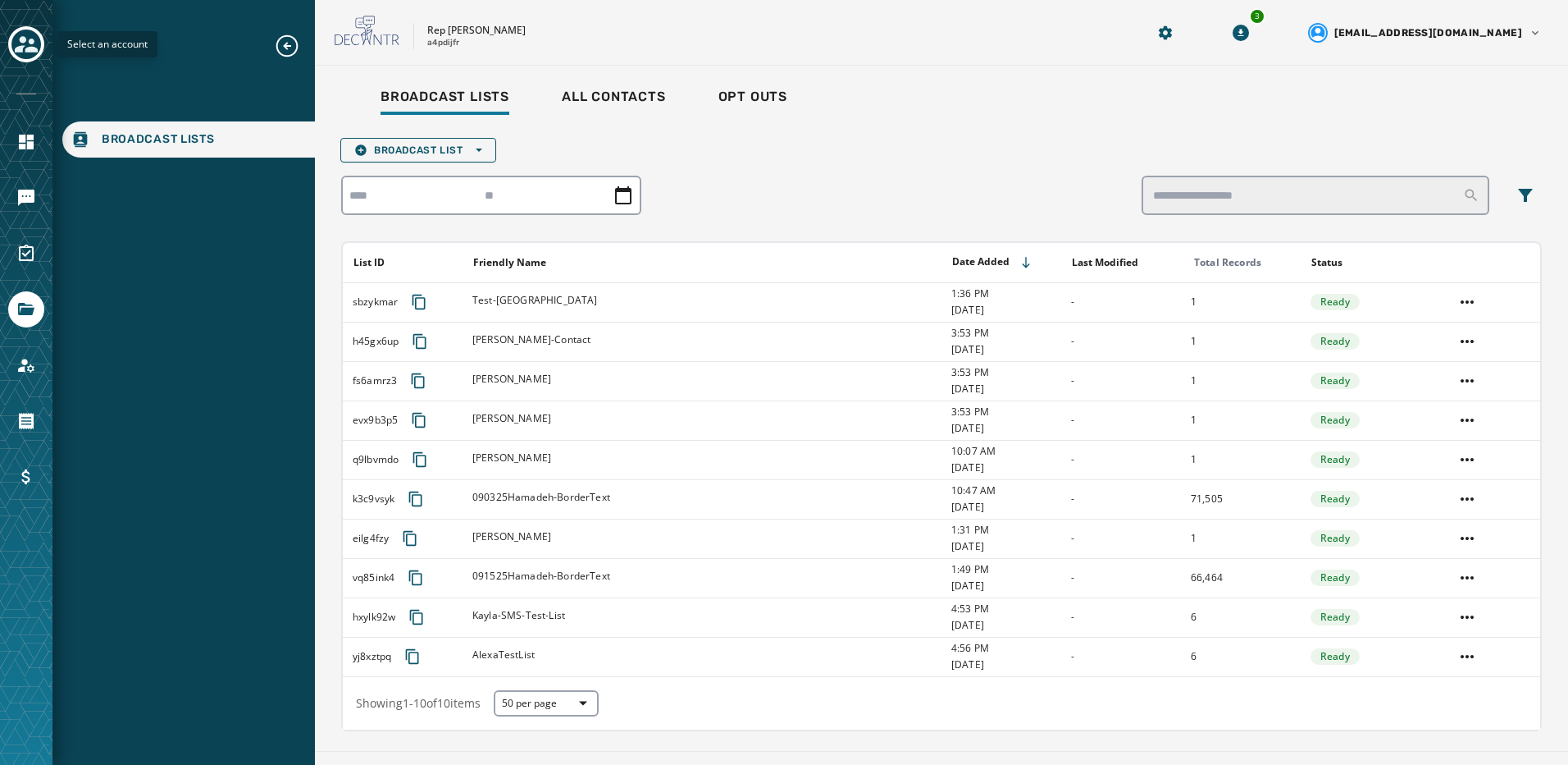
click at [40, 47] on div "Toggle account select drawer" at bounding box center [26, 44] width 30 height 30
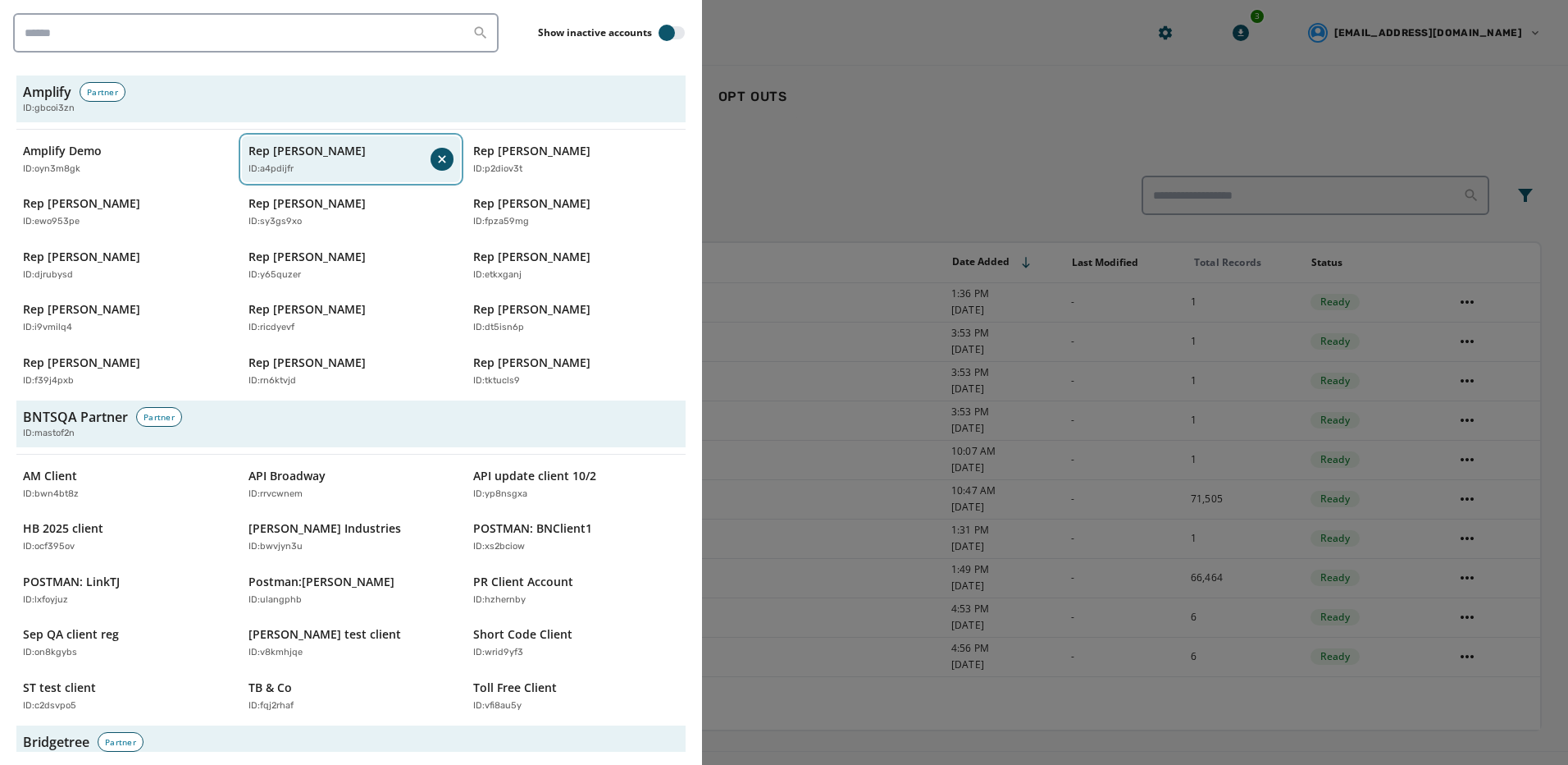
click at [320, 172] on div "ID: a4pdijfr" at bounding box center [340, 170] width 183 height 14
click at [318, 158] on p "Rep [PERSON_NAME]" at bounding box center [307, 150] width 117 height 16
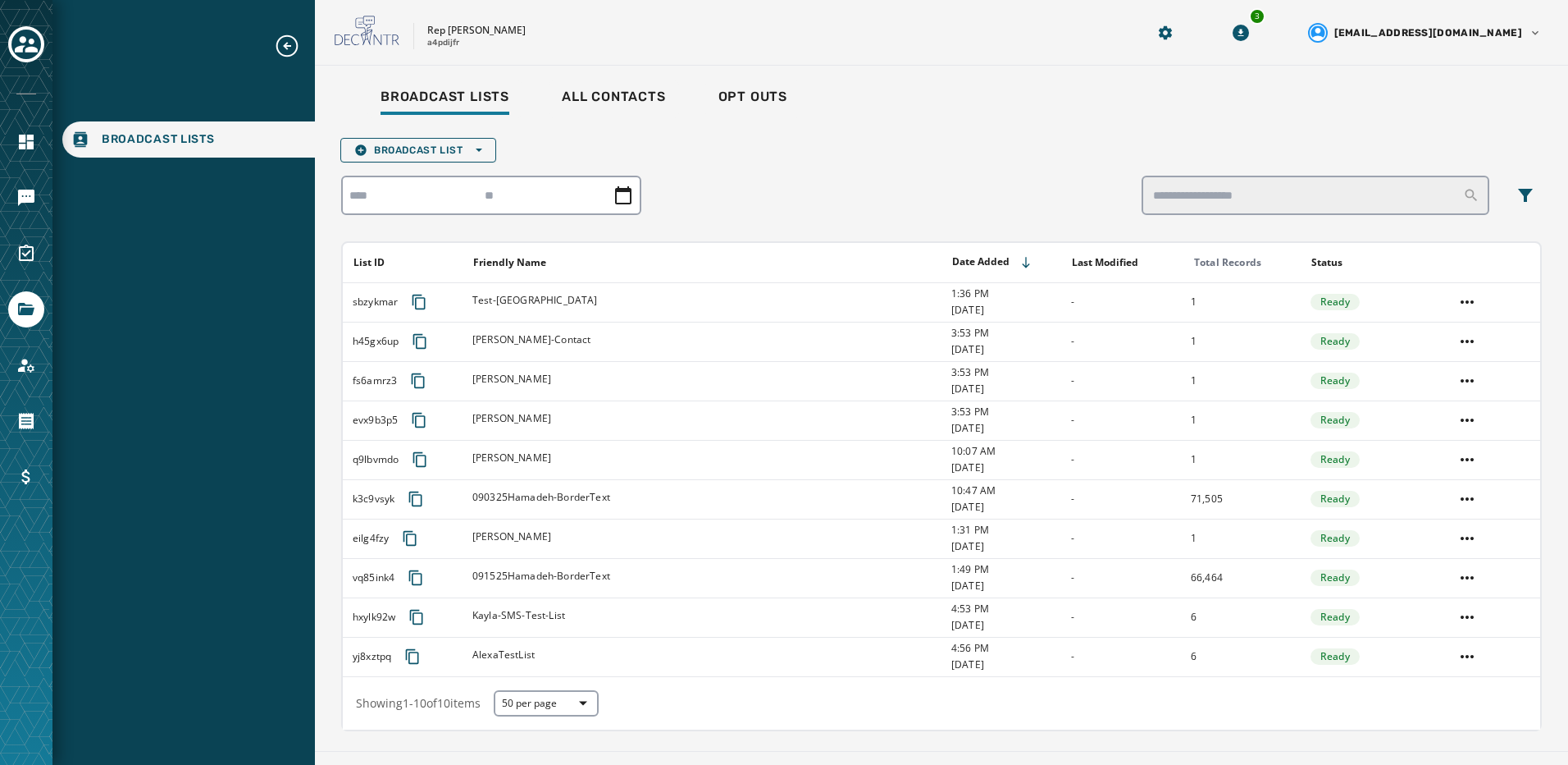
click at [286, 47] on icon "Expand sub nav menu" at bounding box center [287, 46] width 22 height 22
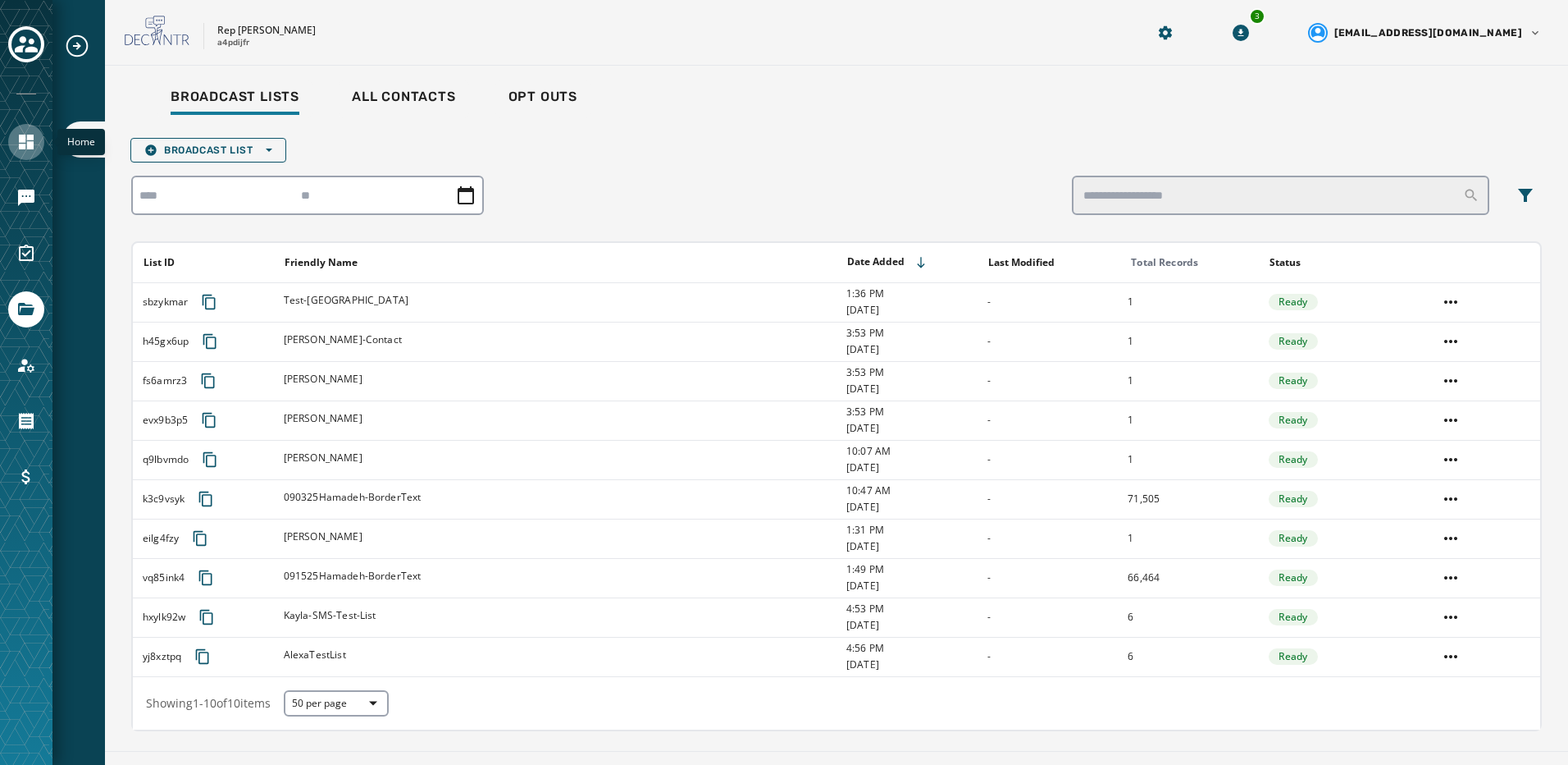
click at [29, 154] on link "Navigate to Home" at bounding box center [26, 142] width 36 height 36
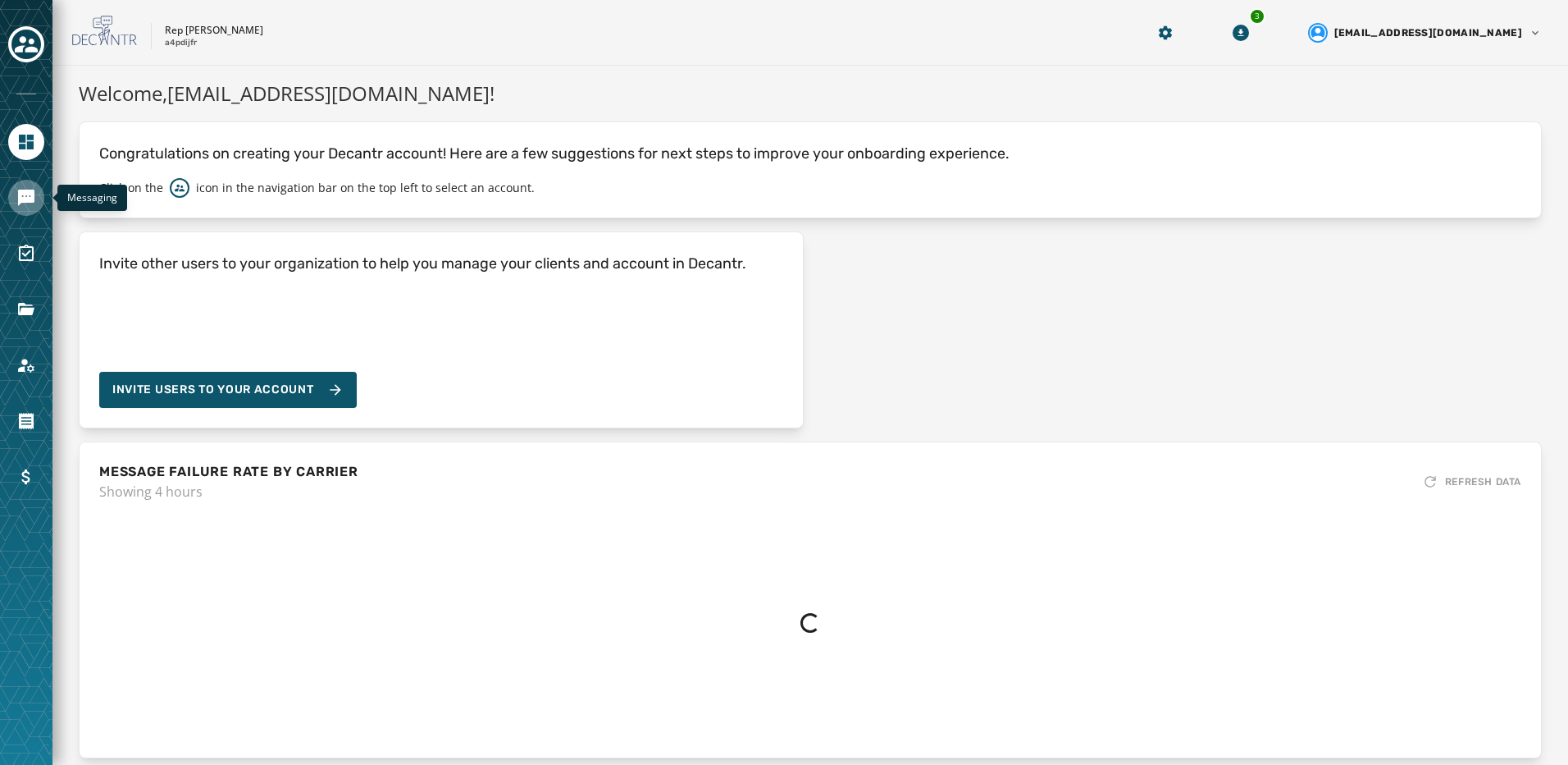
click at [24, 195] on icon "Navigate to Messaging" at bounding box center [25, 197] width 16 height 16
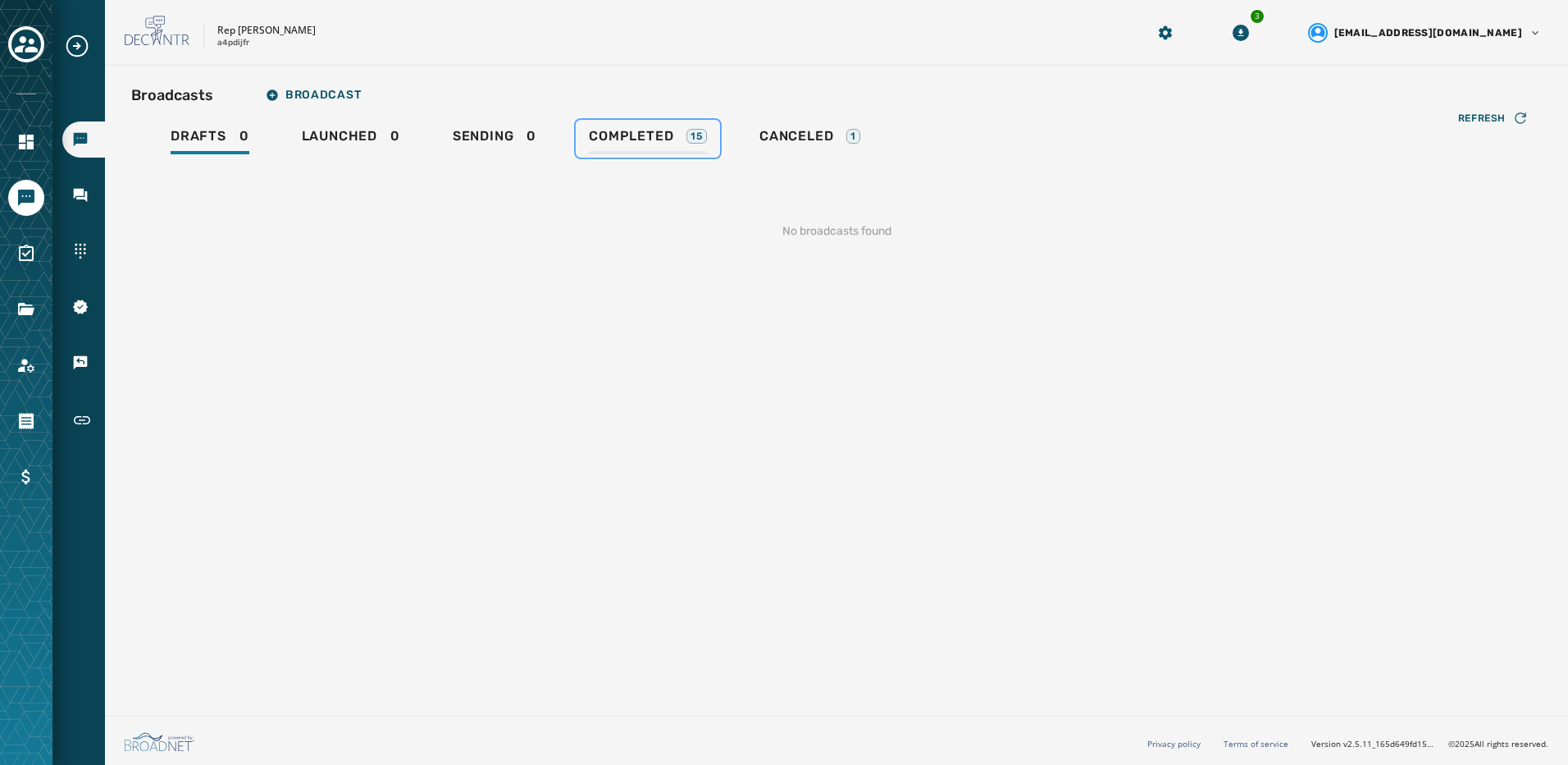
click at [622, 135] on span "Completed" at bounding box center [631, 136] width 84 height 16
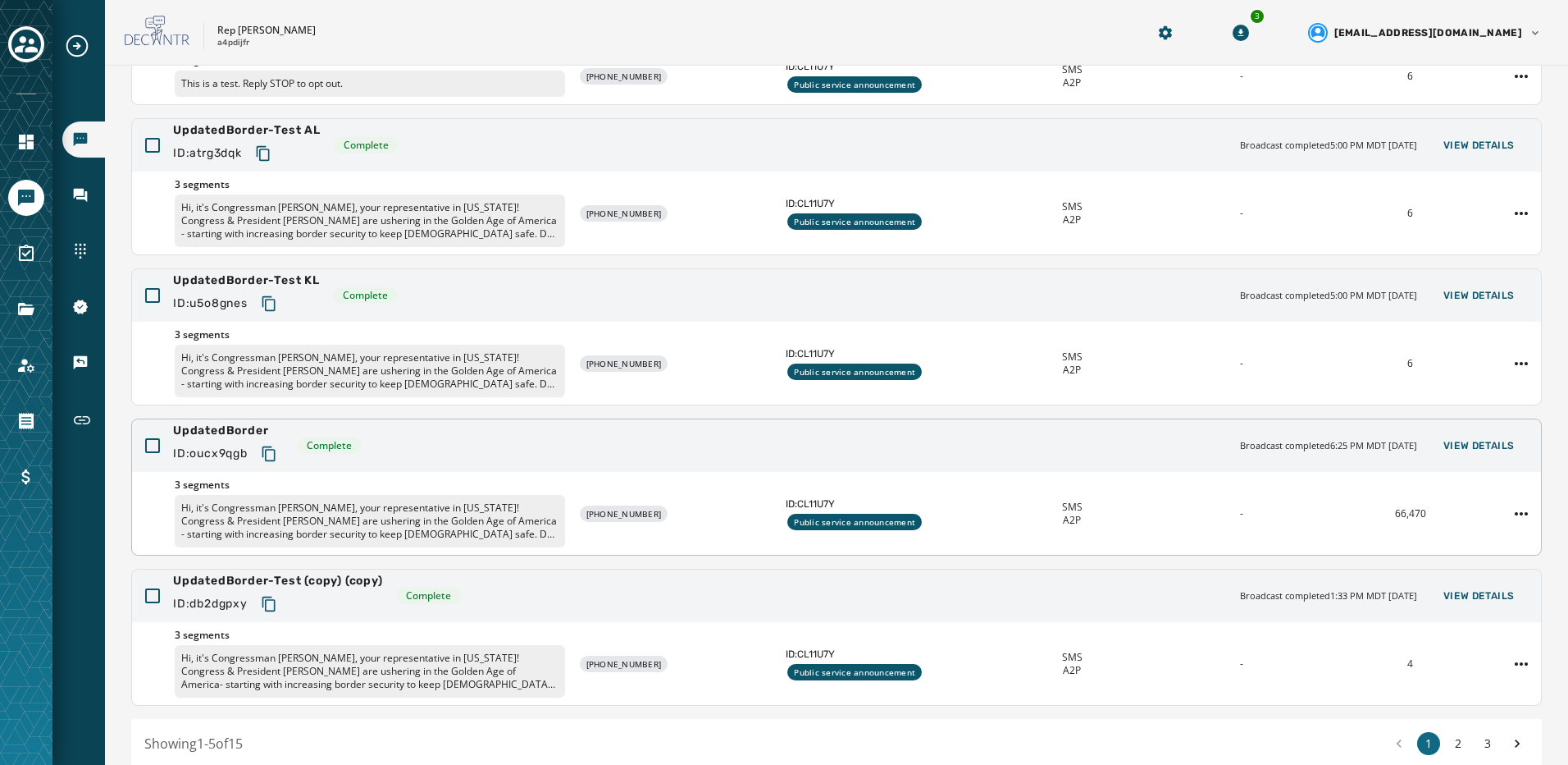
scroll to position [246, 0]
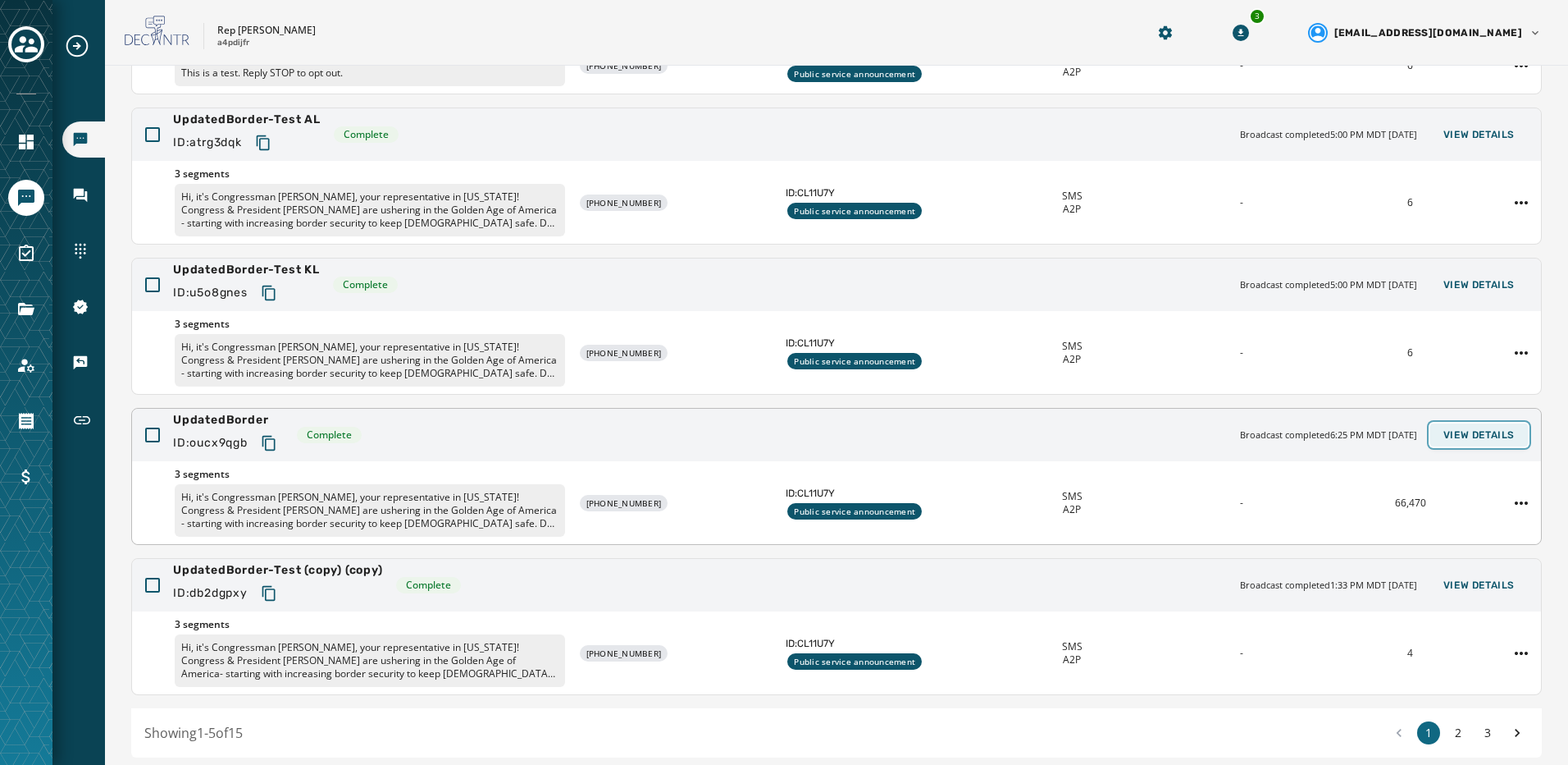
click at [1482, 425] on button "View Details" at bounding box center [1479, 434] width 98 height 23
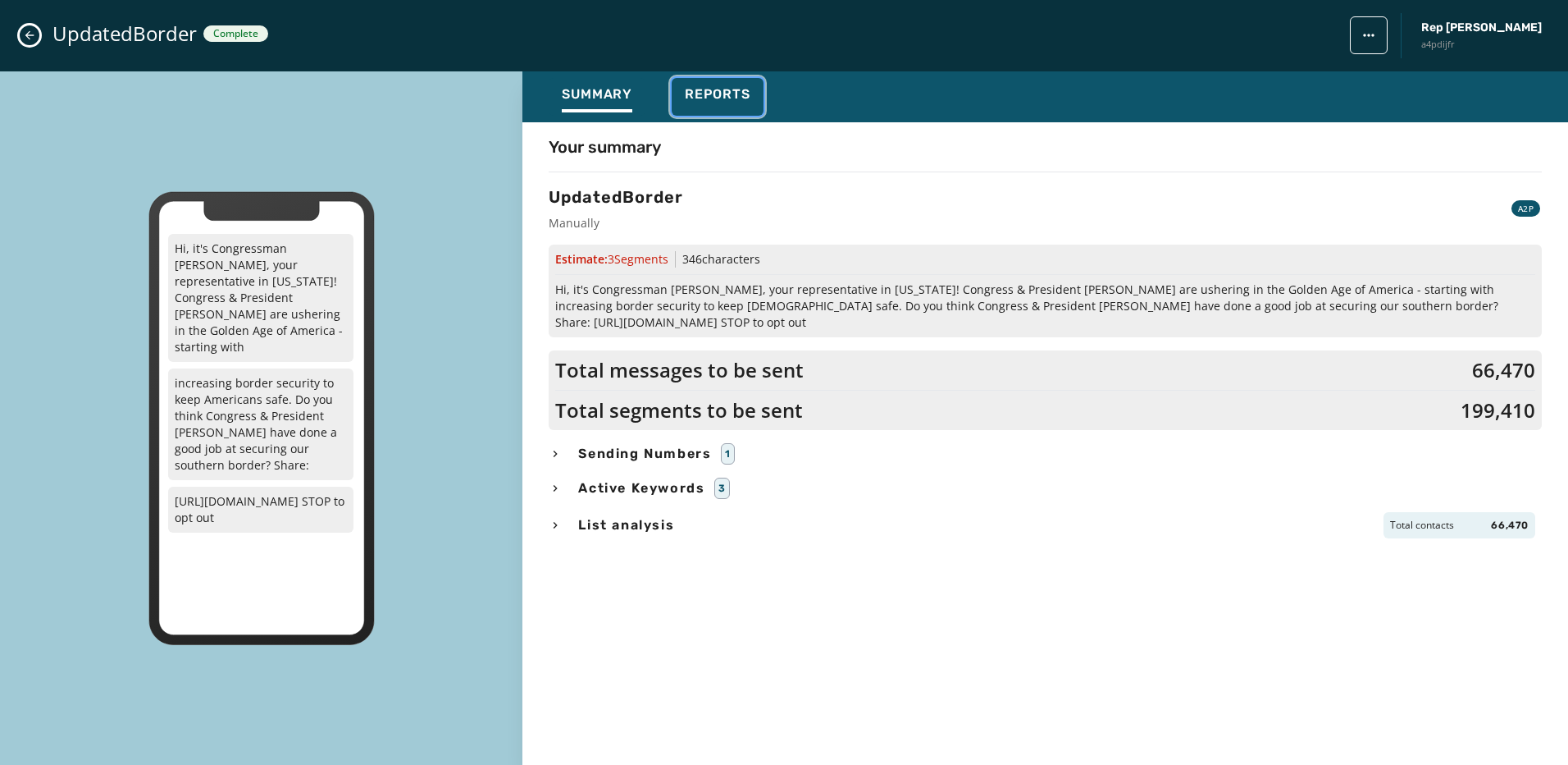
click at [731, 96] on span "Reports" at bounding box center [717, 94] width 66 height 16
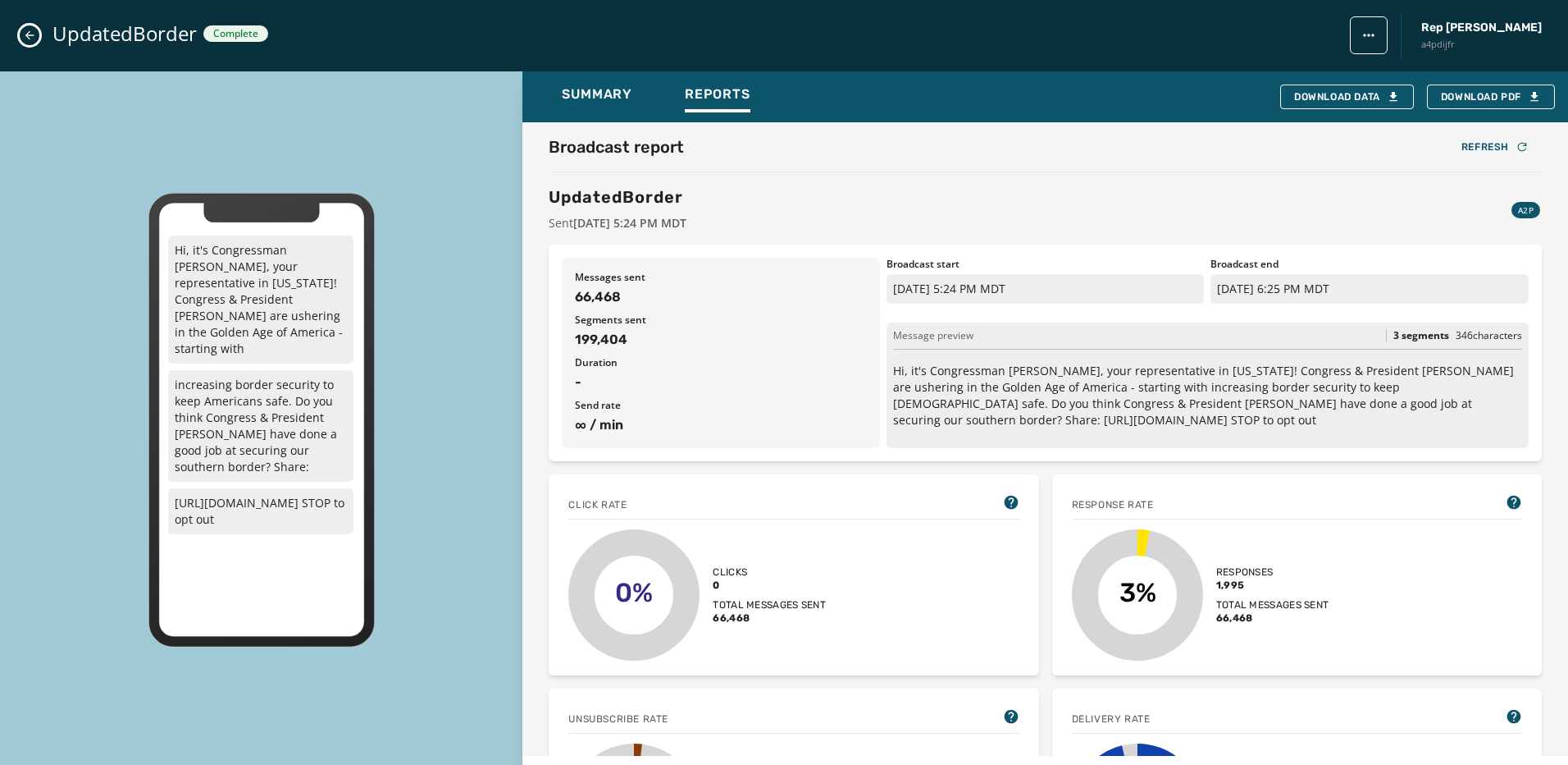
click at [28, 38] on icon "Close admin drawer" at bounding box center [30, 35] width 9 height 9
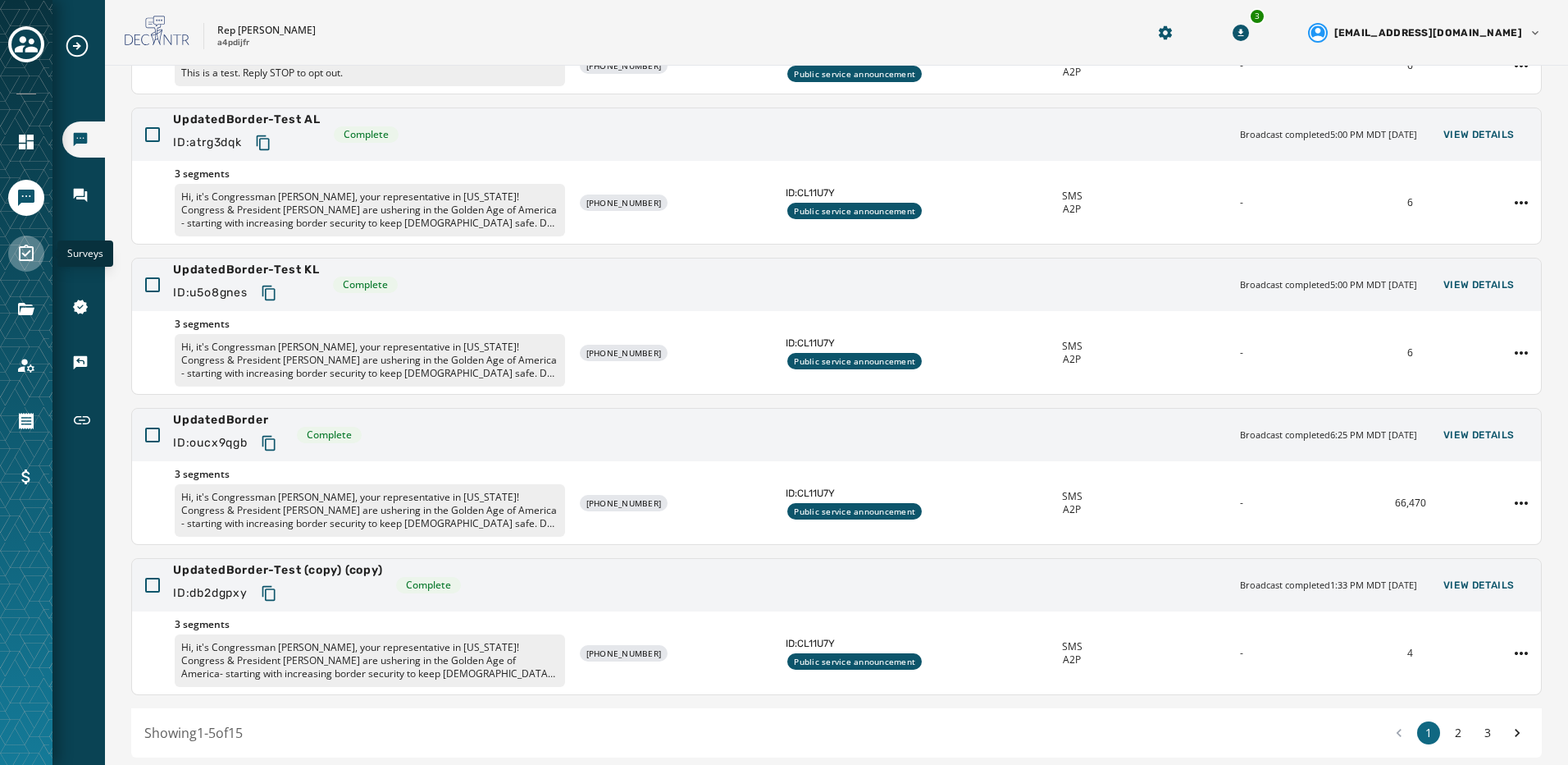
click at [35, 261] on icon "Navigate to Surveys" at bounding box center [25, 253] width 19 height 19
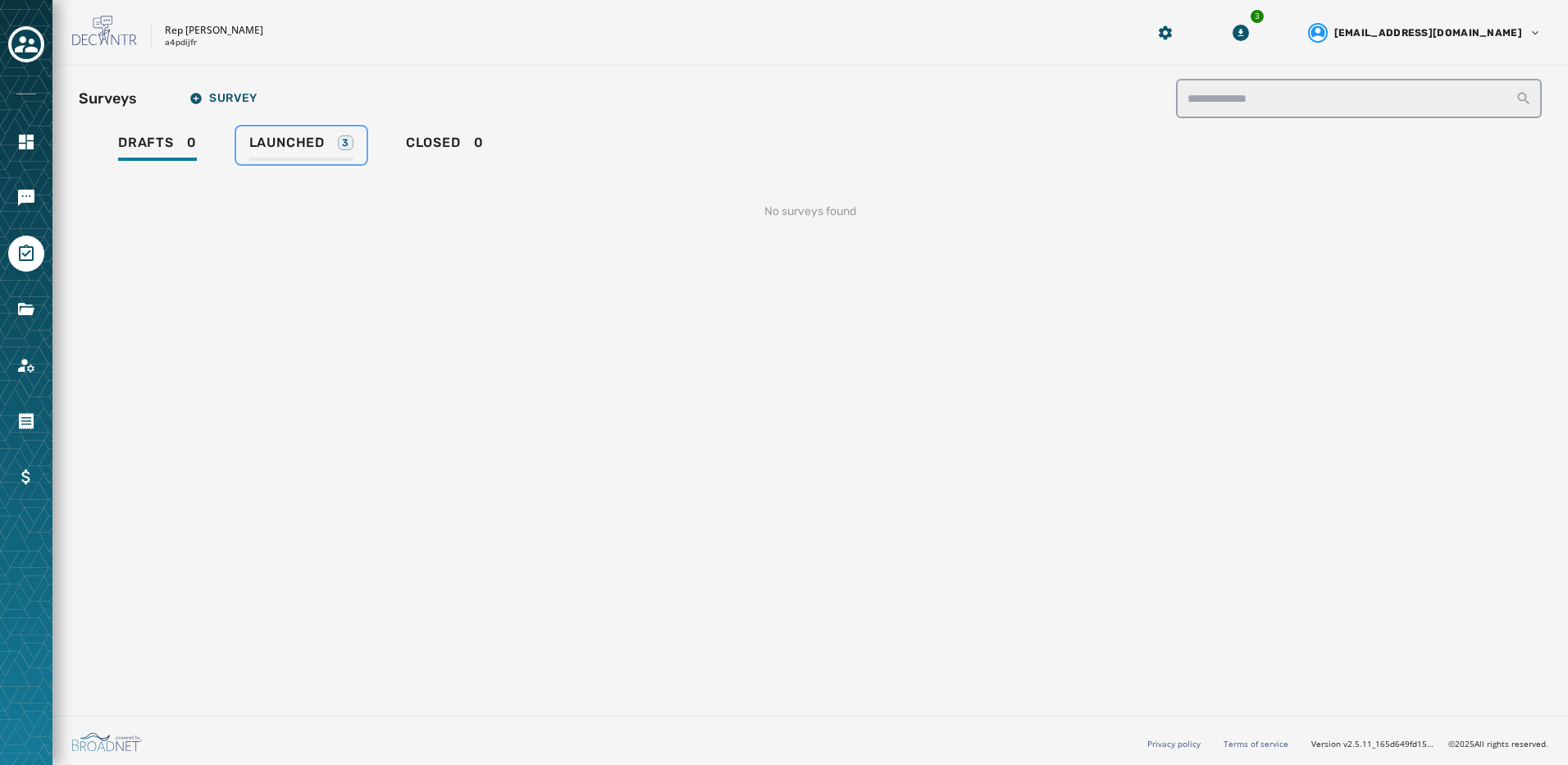
click at [314, 148] on span "Launched" at bounding box center [287, 143] width 76 height 16
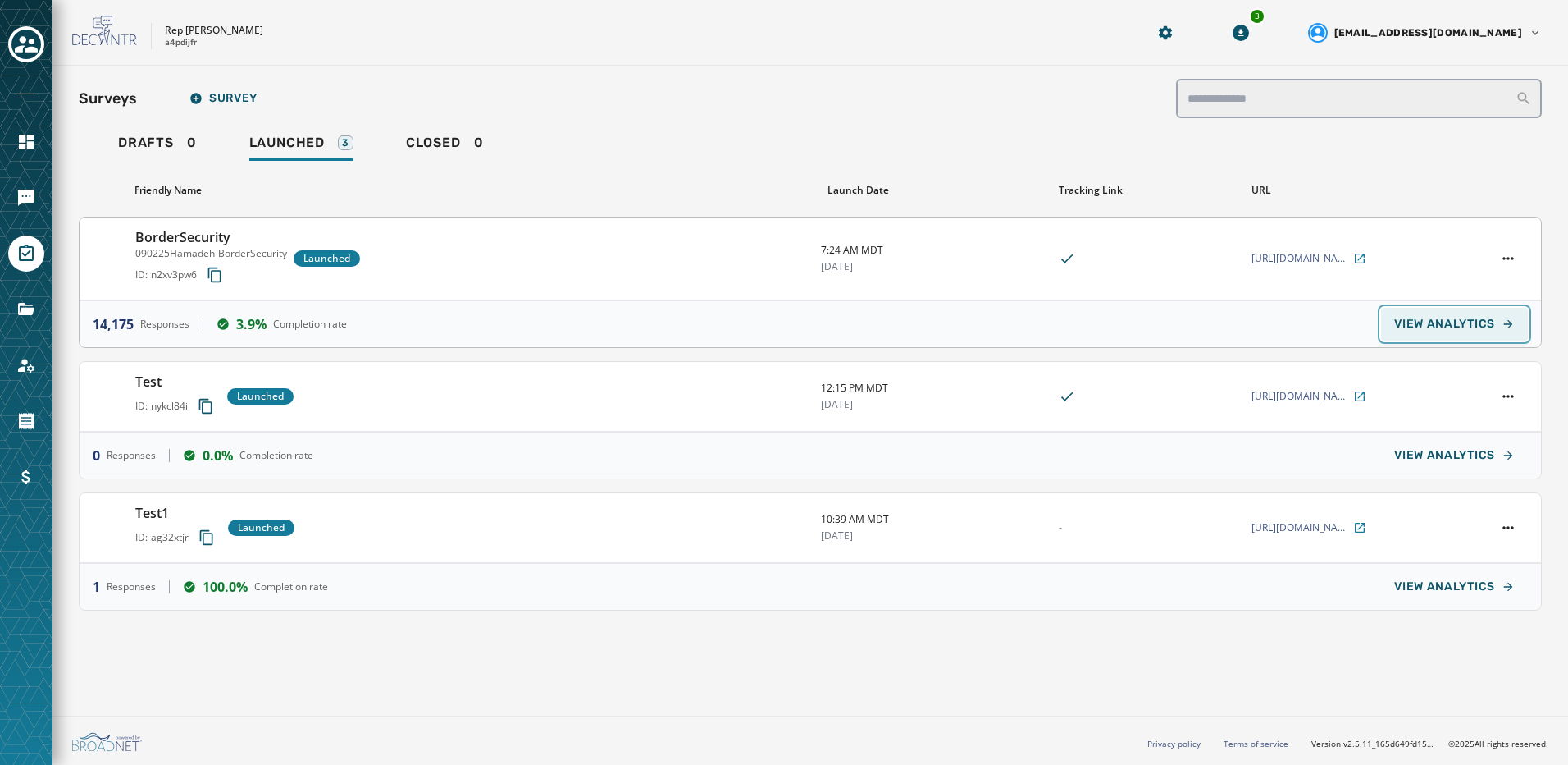
click at [1459, 317] on span "VIEW ANALYTICS" at bounding box center [1445, 324] width 101 height 13
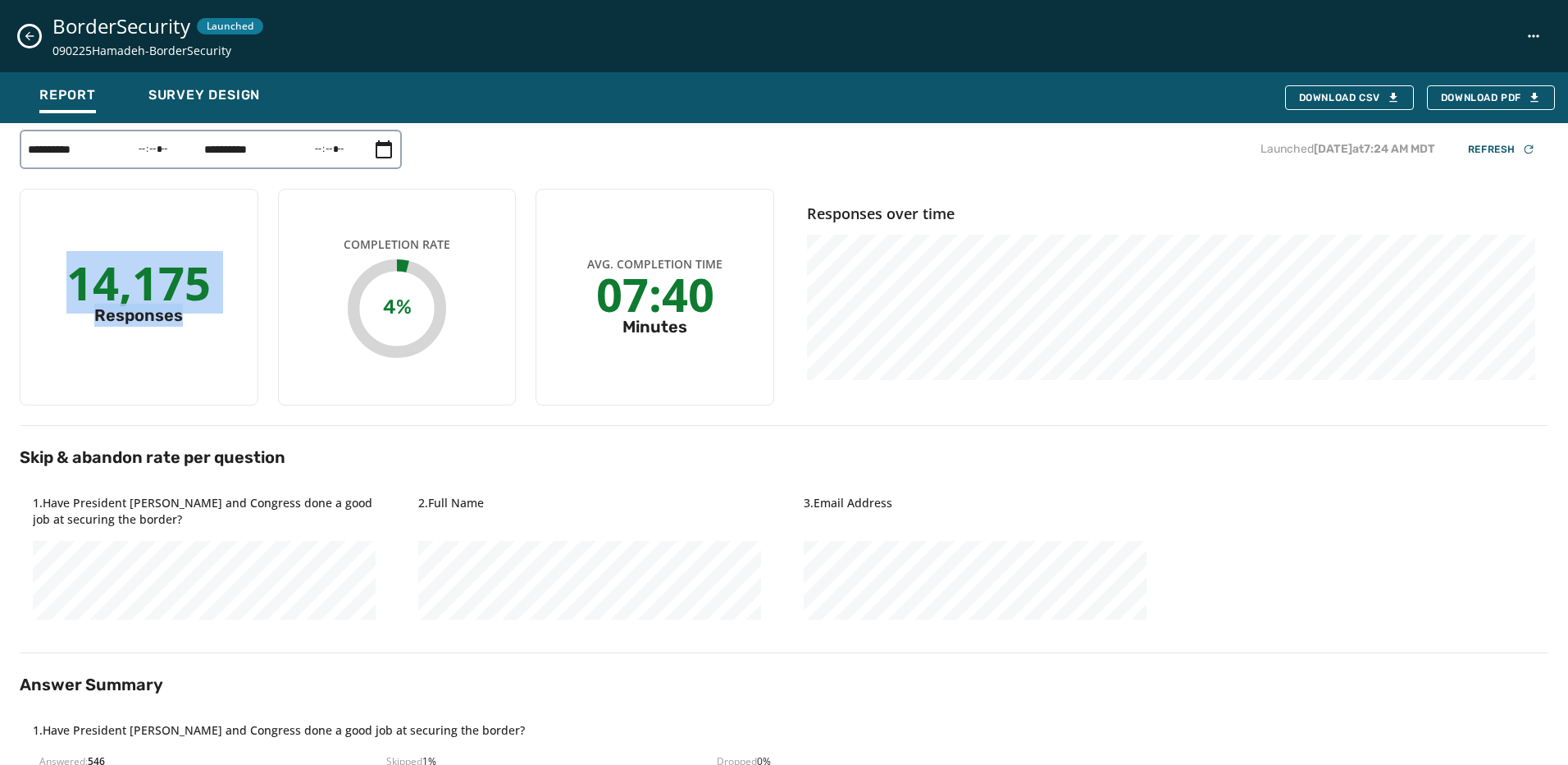
drag, startPoint x: 76, startPoint y: 282, endPoint x: 192, endPoint y: 320, distance: 122.1
click at [192, 320] on div "14,175 Responses" at bounding box center [138, 297] width 239 height 217
drag, startPoint x: 192, startPoint y: 320, endPoint x: 189, endPoint y: 335, distance: 15.3
click at [189, 335] on div "14,175 Responses" at bounding box center [138, 297] width 239 height 217
drag, startPoint x: 79, startPoint y: 285, endPoint x: 222, endPoint y: 290, distance: 143.1
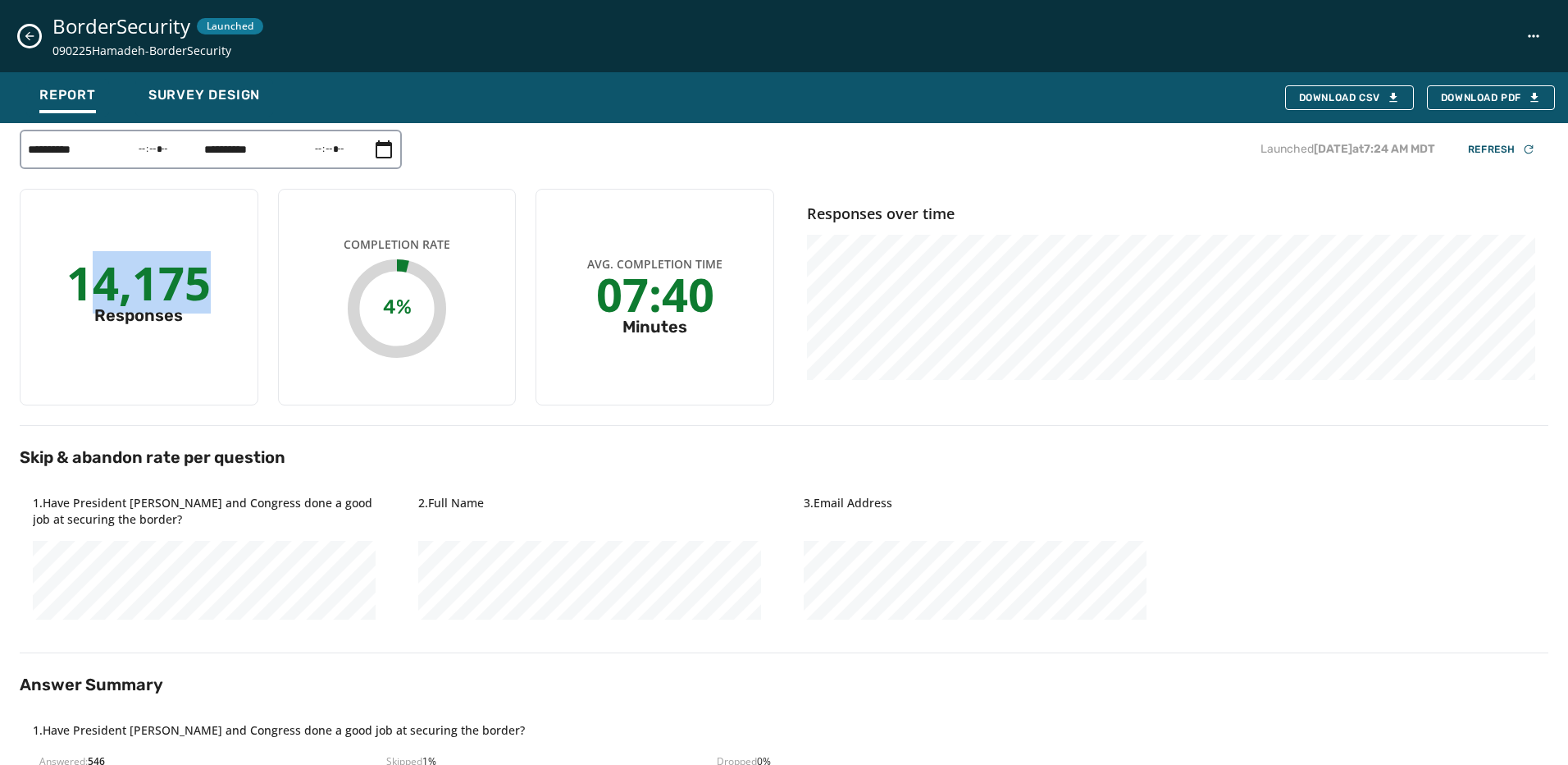
click at [222, 290] on div "14,175 Responses" at bounding box center [138, 297] width 239 height 217
drag, startPoint x: 222, startPoint y: 290, endPoint x: 164, endPoint y: 288, distance: 58.0
click at [201, 321] on div "14,175 Responses" at bounding box center [138, 297] width 239 height 217
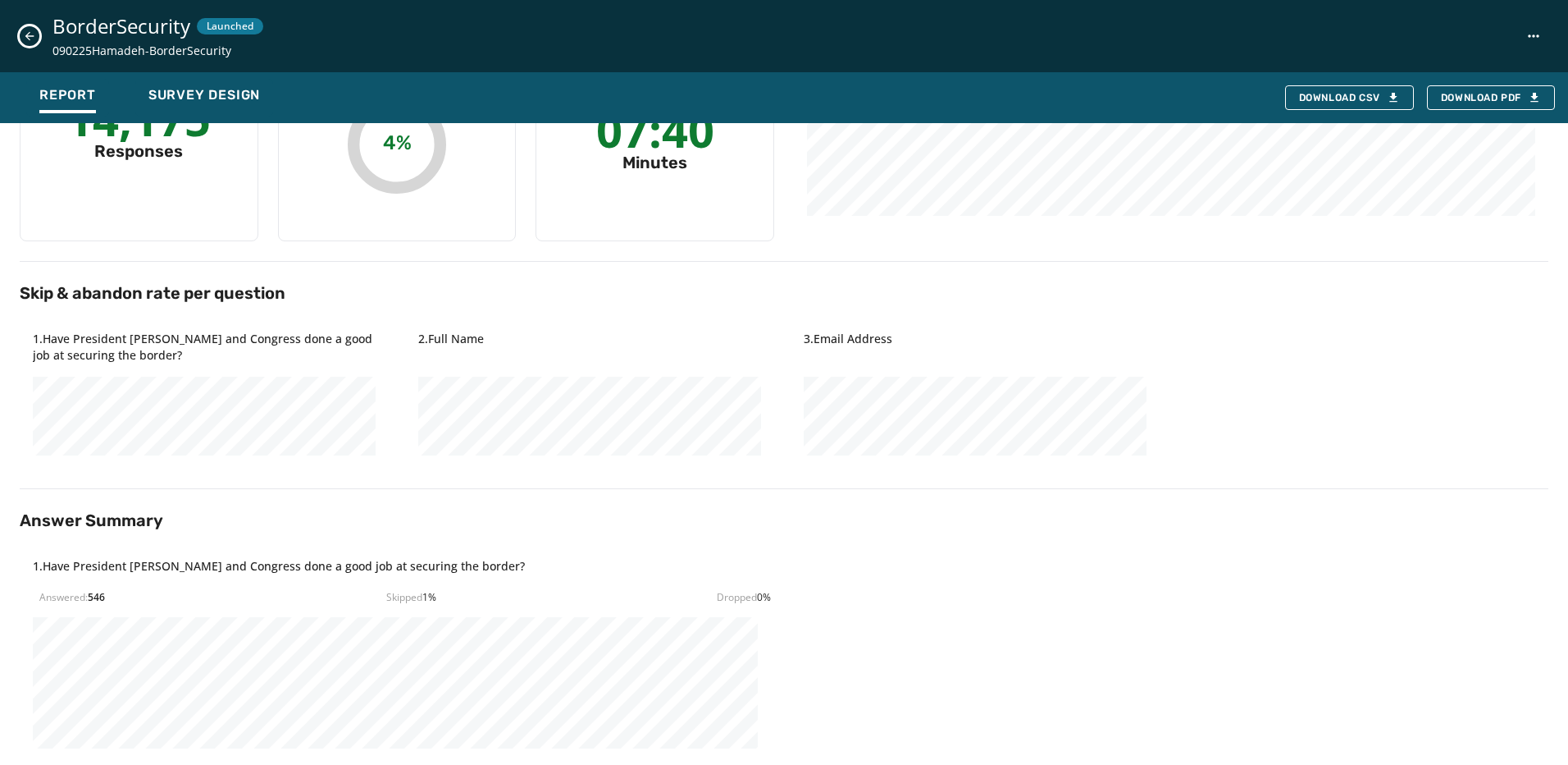
scroll to position [410, 0]
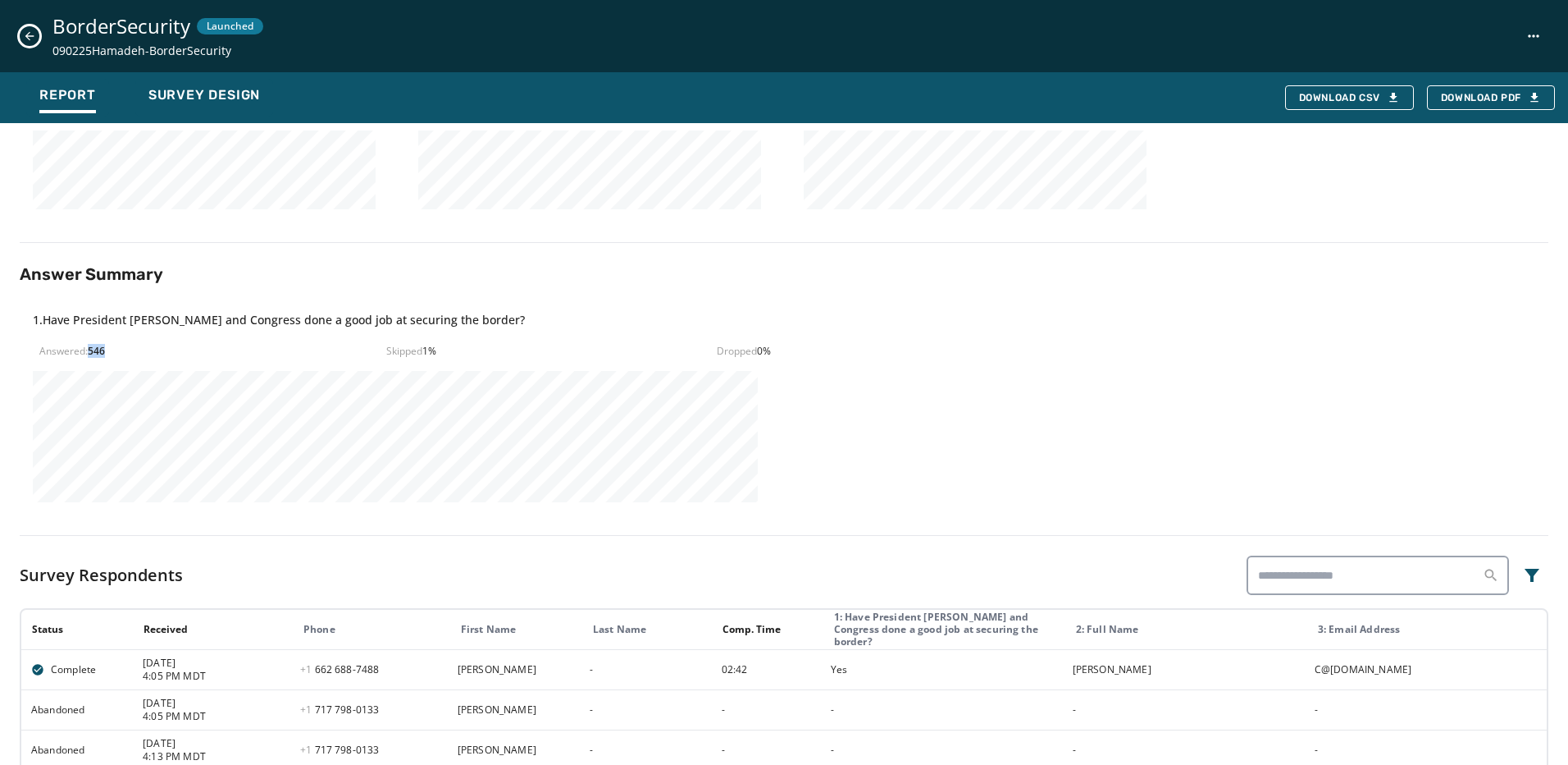
drag, startPoint x: 88, startPoint y: 347, endPoint x: 111, endPoint y: 350, distance: 23.2
click at [111, 350] on div "Answered: 546 Skipped 1 % Dropped 0 %" at bounding box center [405, 352] width 732 height 13
drag, startPoint x: 111, startPoint y: 350, endPoint x: 122, endPoint y: 351, distance: 11.0
click at [122, 351] on div "Answered: 546 Skipped 1 % Dropped 0 %" at bounding box center [405, 352] width 732 height 13
drag, startPoint x: 86, startPoint y: 351, endPoint x: 112, endPoint y: 352, distance: 26.0
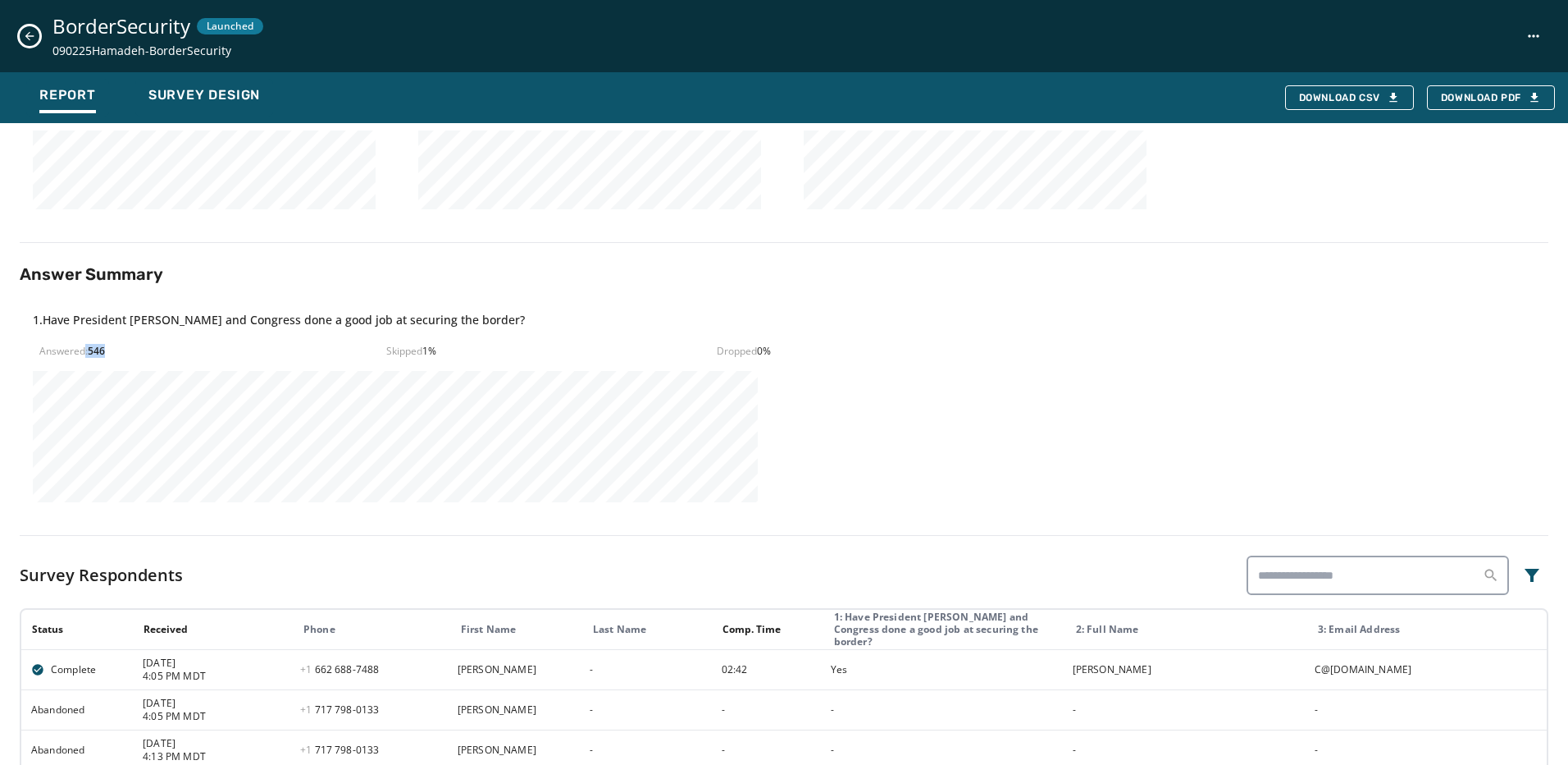
click at [112, 352] on div "Answered: 546 Skipped 1 % Dropped 0 %" at bounding box center [405, 352] width 732 height 13
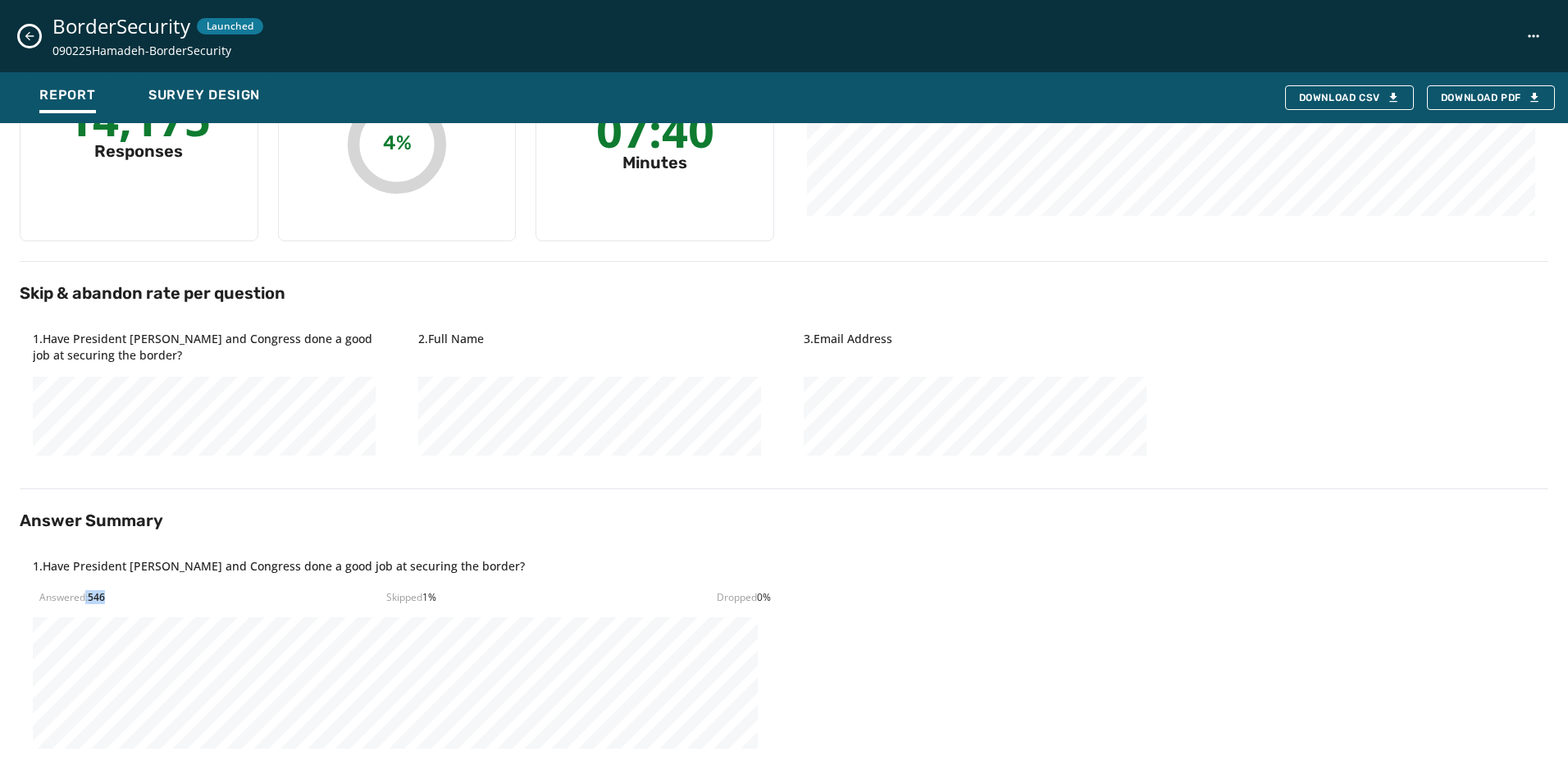
scroll to position [82, 0]
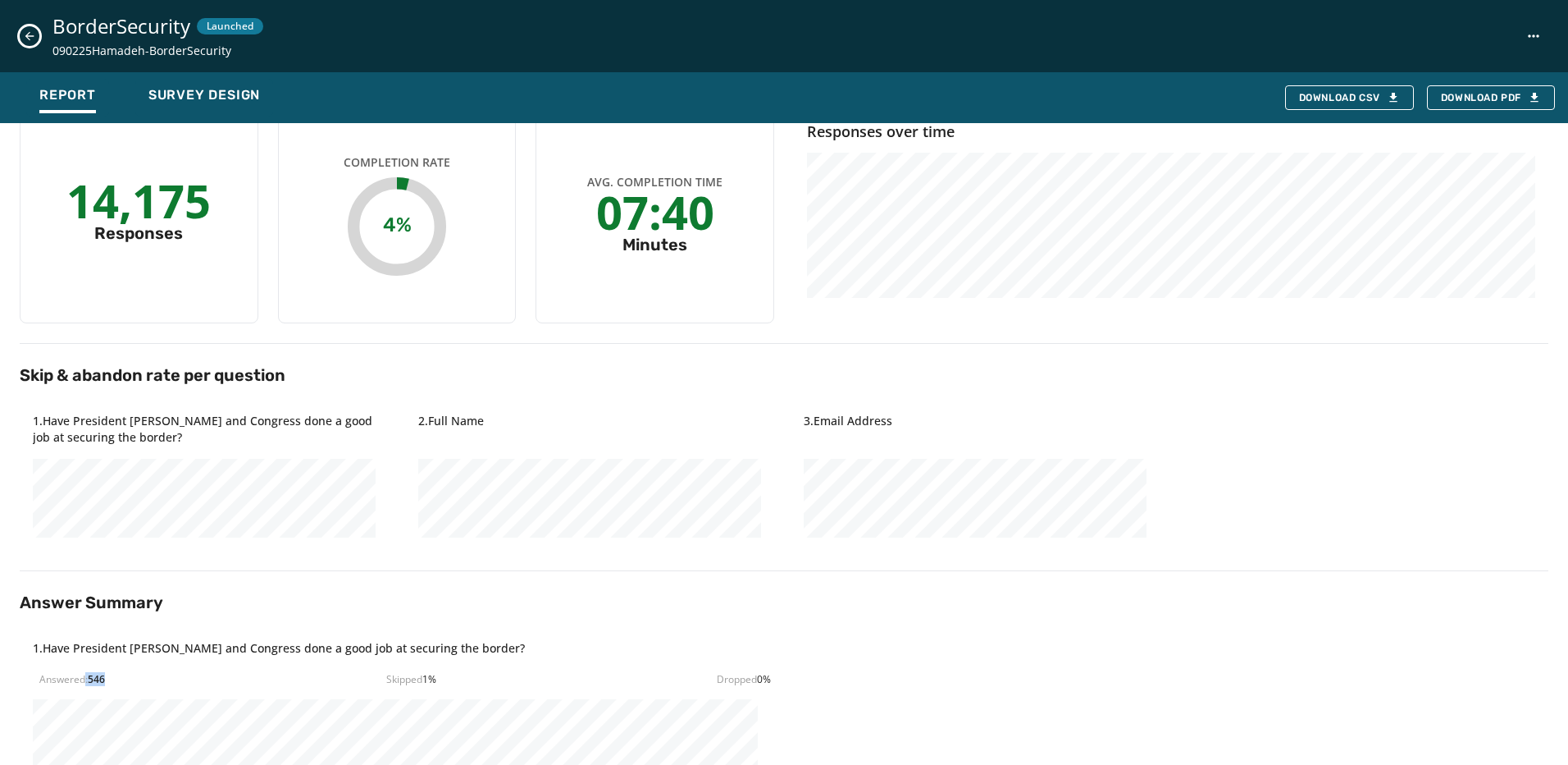
click at [31, 39] on icon "Close survey details drawer" at bounding box center [30, 36] width 13 height 13
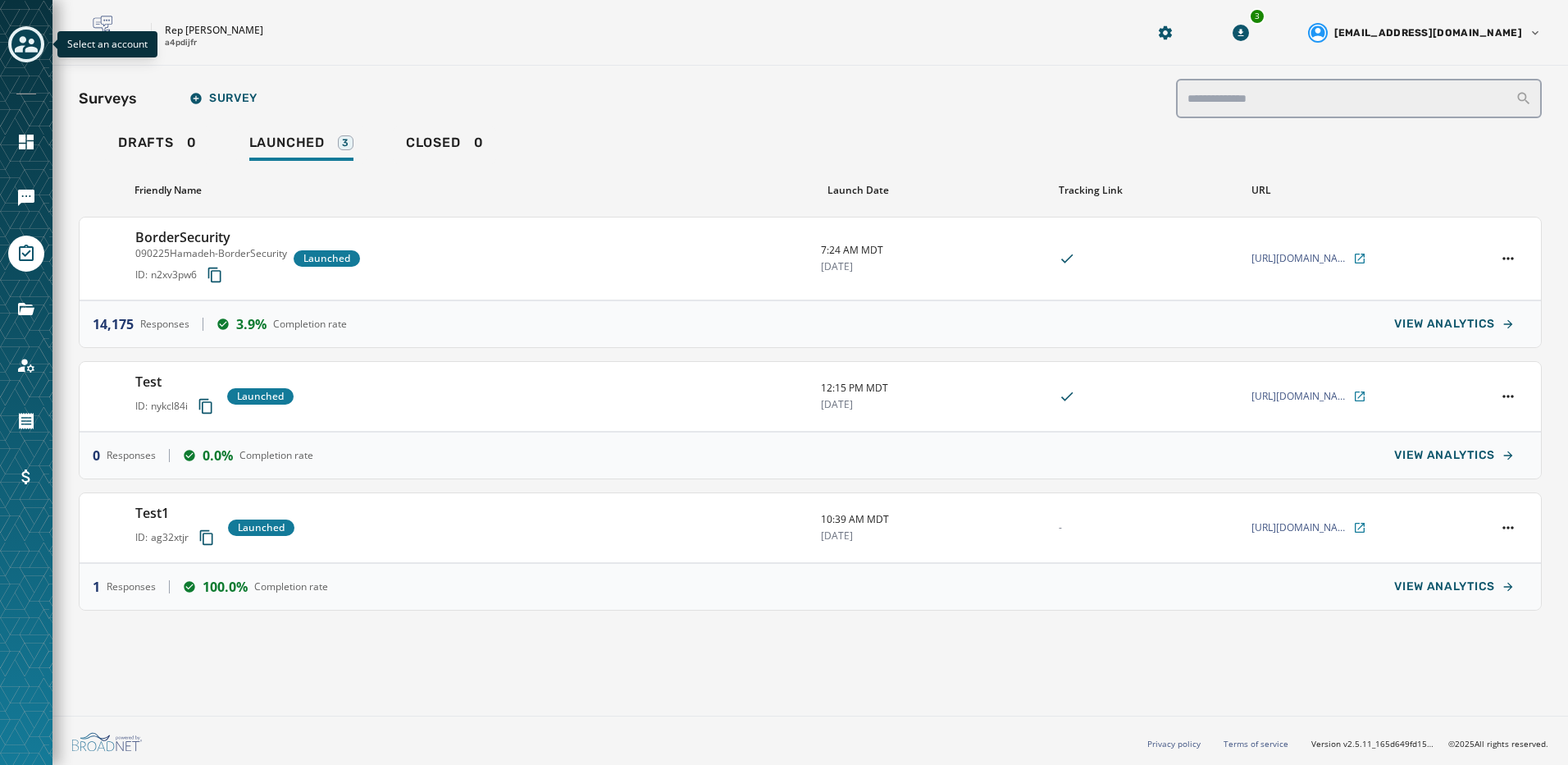
click at [21, 55] on icon "Toggle account select drawer" at bounding box center [26, 44] width 23 height 23
